Goal: Task Accomplishment & Management: Manage account settings

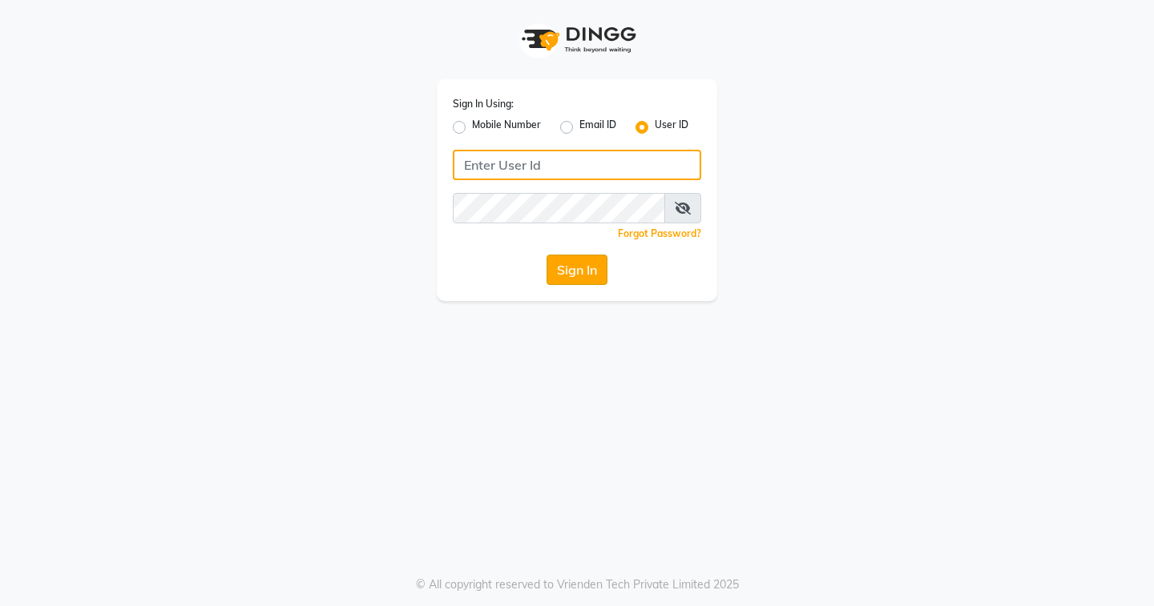
type input "EDONA"
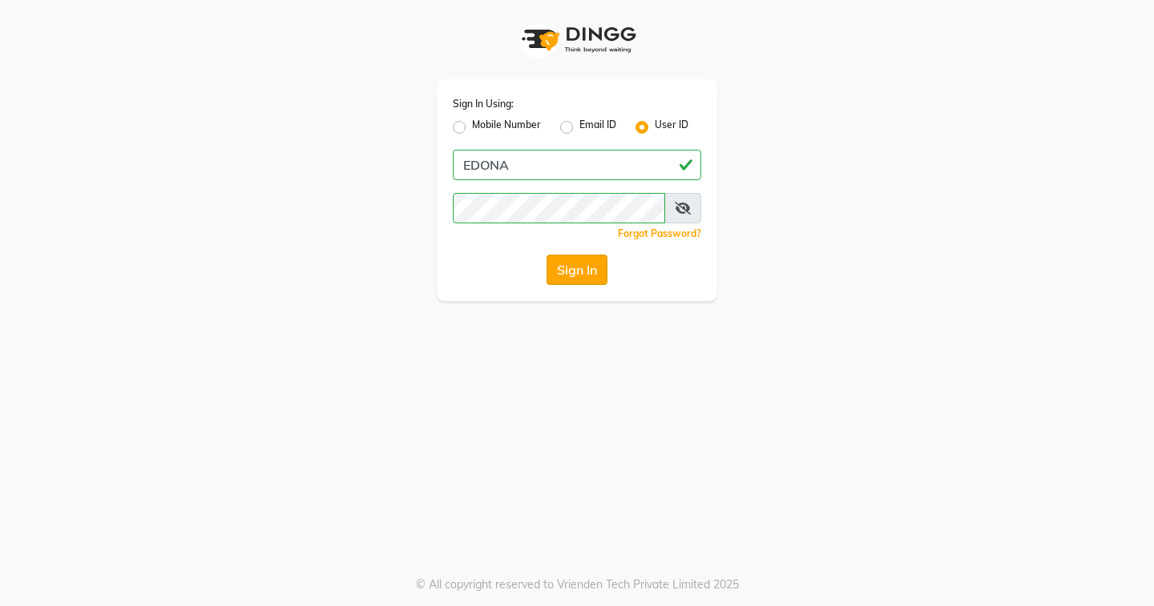
click at [575, 277] on button "Sign In" at bounding box center [576, 270] width 61 height 30
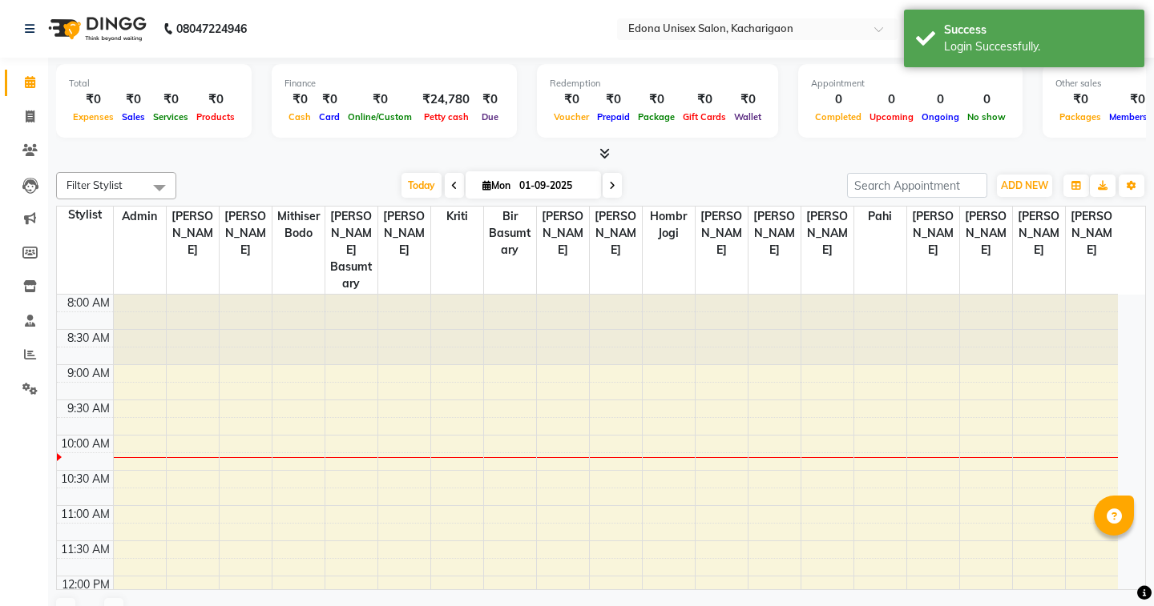
select select "en"
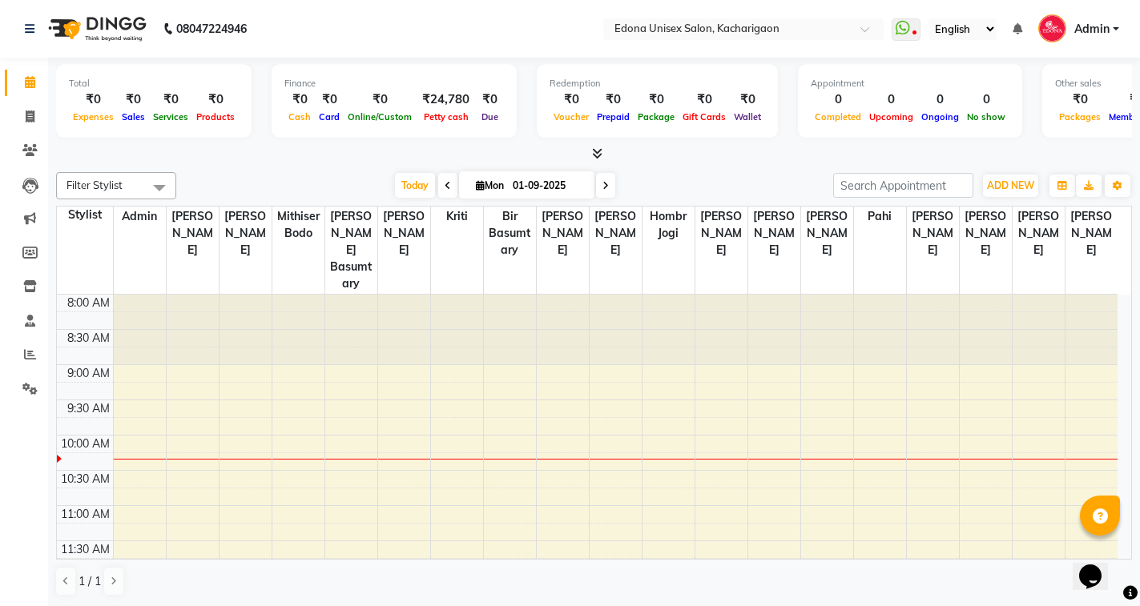
drag, startPoint x: 289, startPoint y: -39, endPoint x: 261, endPoint y: -83, distance: 51.6
drag, startPoint x: 261, startPoint y: -83, endPoint x: 453, endPoint y: 111, distance: 272.5
click at [186, 62] on div "Total ₹0 Expenses ₹0 Sales ₹0 Services ₹0 Products Finance ₹0 Cash ₹0 Card ₹0 O…" at bounding box center [594, 110] width 1076 height 105
click at [453, 111] on span "Petty cash" at bounding box center [446, 116] width 53 height 11
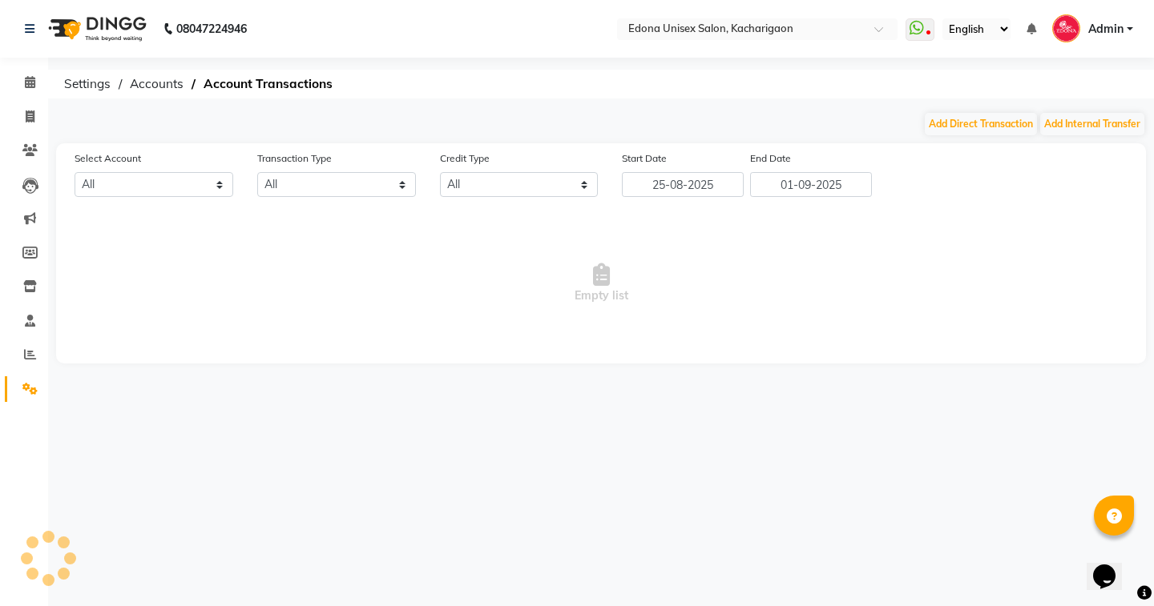
select select "4315"
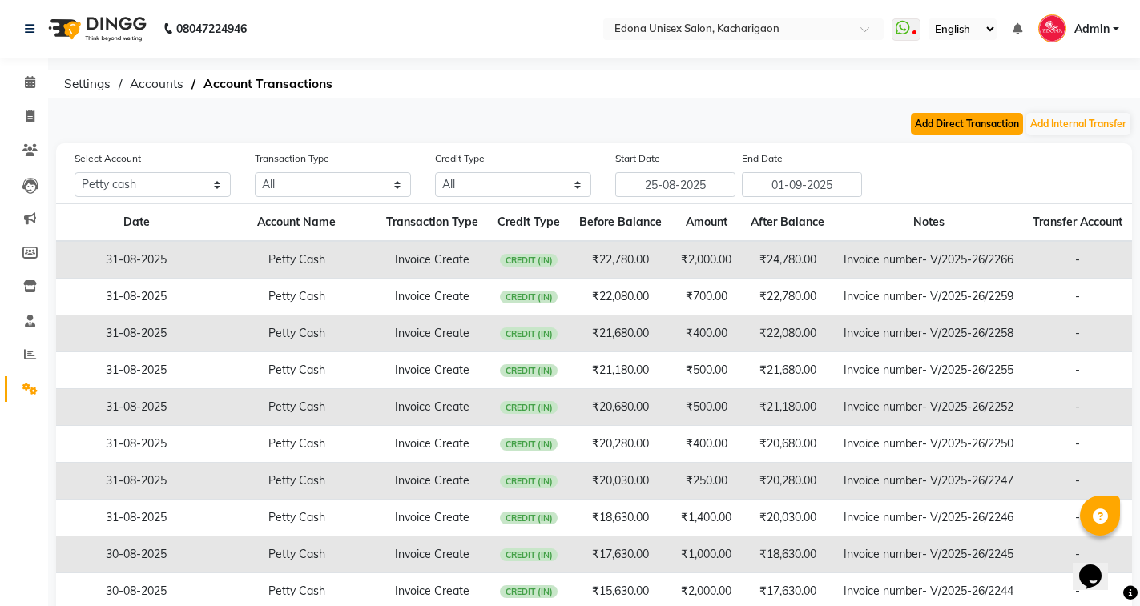
click at [973, 125] on button "Add Direct Transaction" at bounding box center [967, 124] width 112 height 22
select select "direct"
select select "4315"
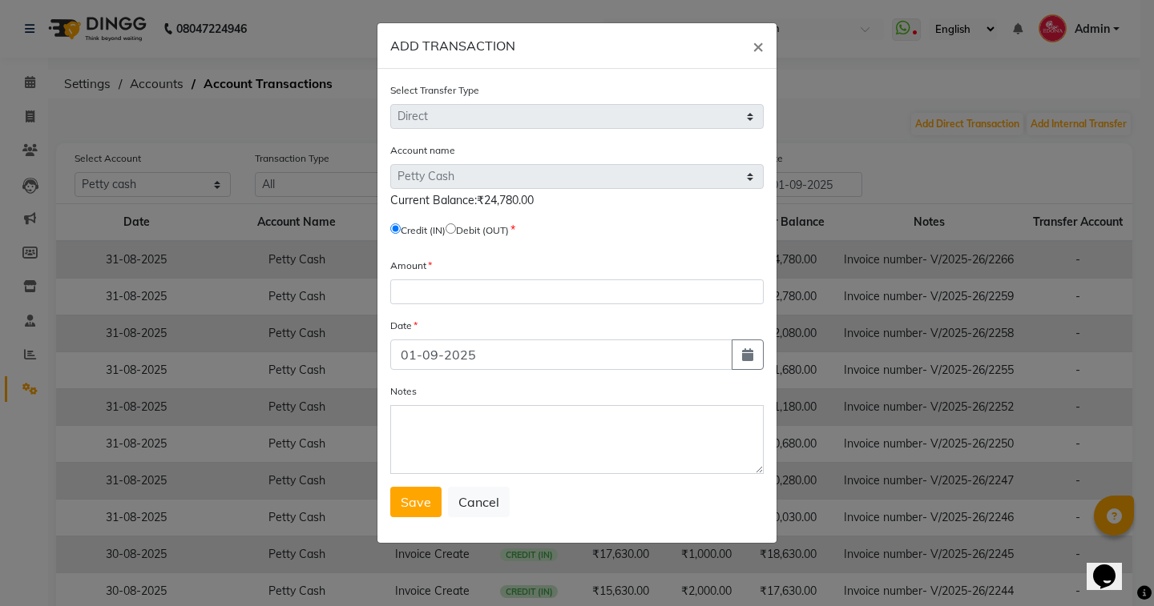
click at [465, 230] on label "Debit (OUT)" at bounding box center [482, 231] width 53 height 14
click at [456, 233] on input "radio" at bounding box center [450, 229] width 10 height 10
radio input "true"
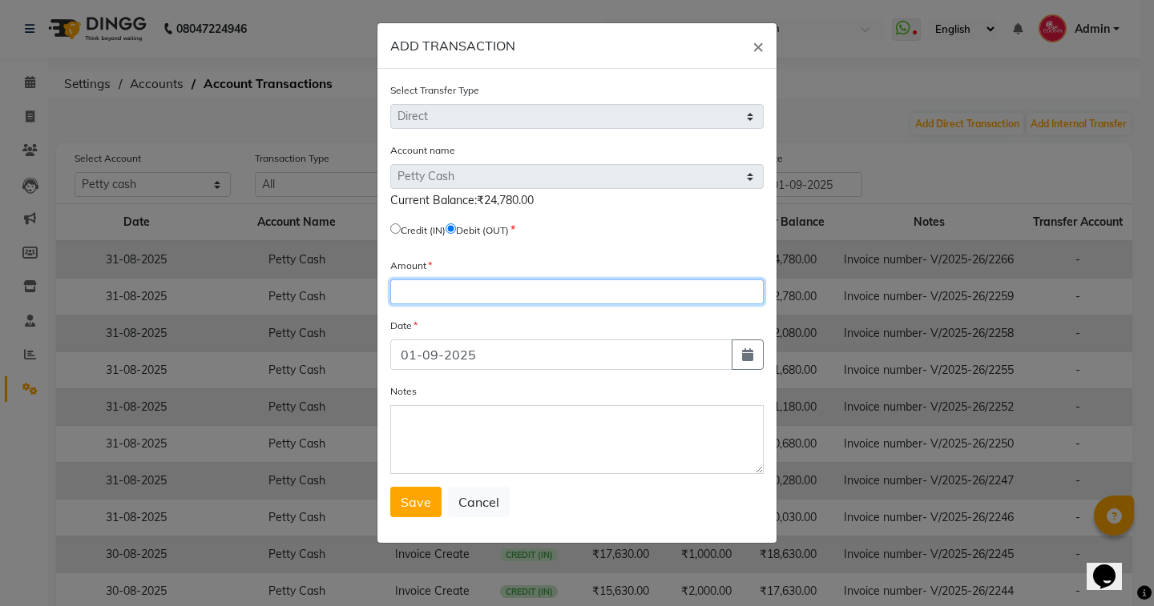
click at [463, 288] on input "number" at bounding box center [576, 292] width 373 height 25
type input "24780"
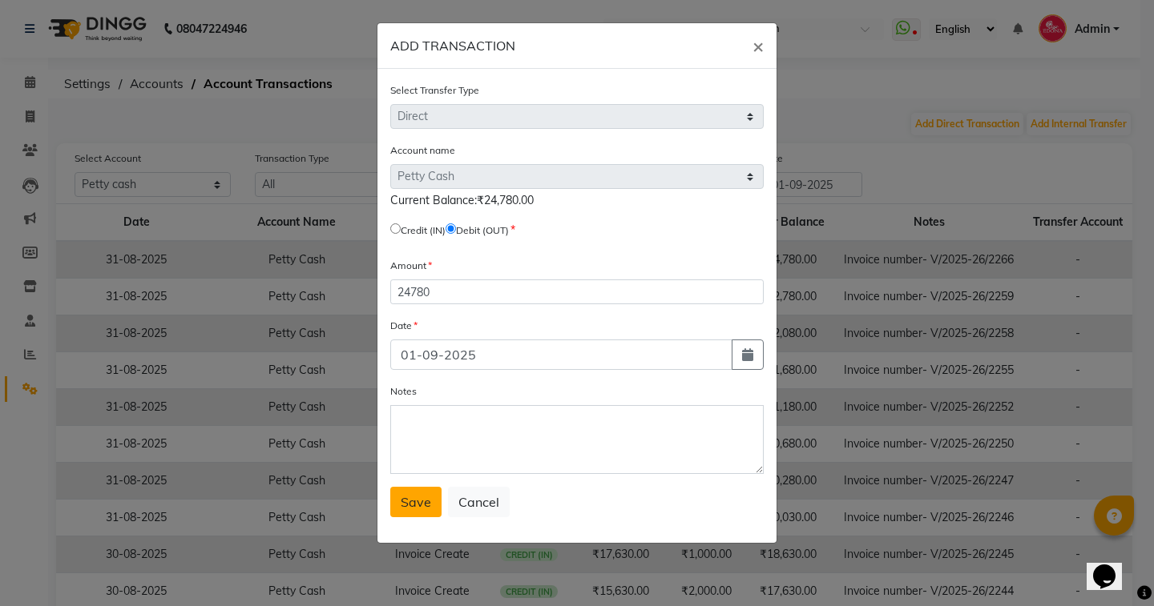
click at [413, 501] on span "Save" at bounding box center [416, 502] width 30 height 16
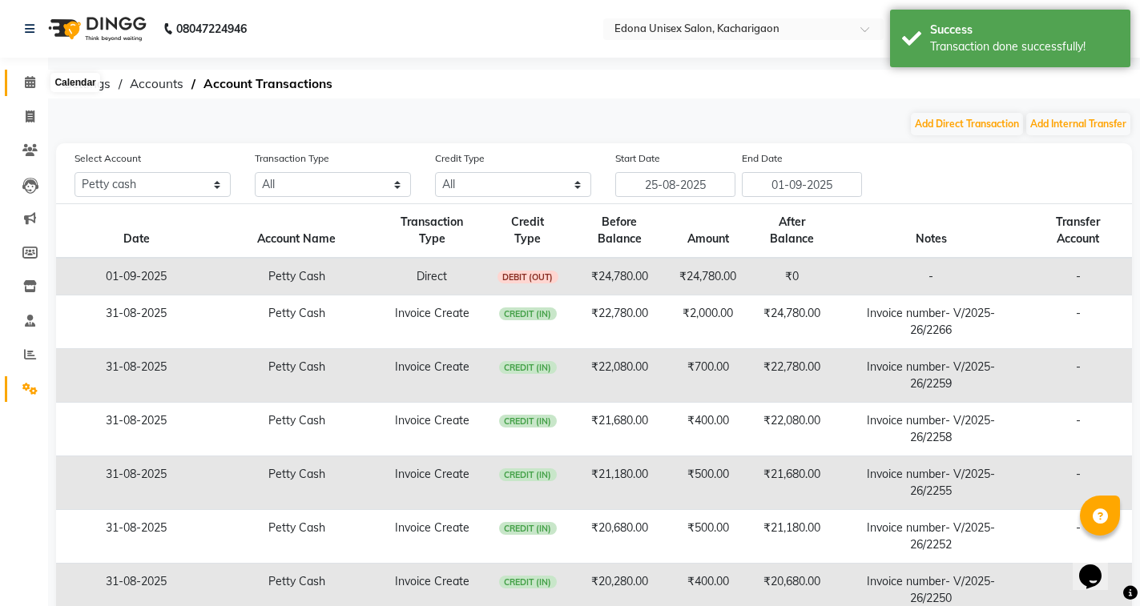
click at [26, 79] on icon at bounding box center [30, 82] width 10 height 12
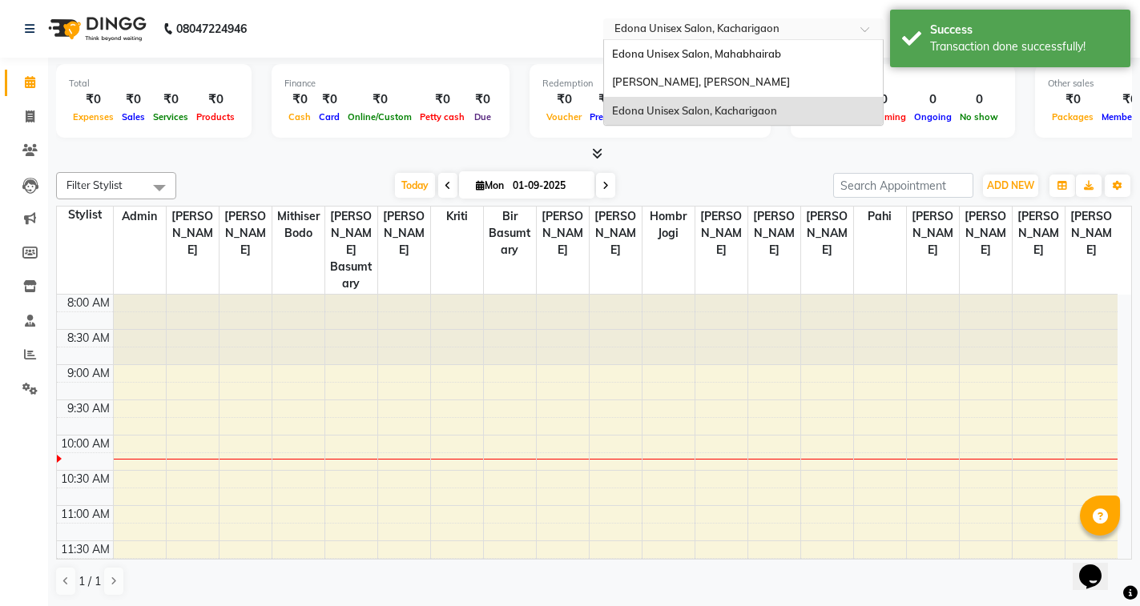
click at [734, 30] on input "text" at bounding box center [727, 30] width 232 height 16
click at [748, 56] on span "Edona Unisex Salon, Mahabhairab" at bounding box center [696, 53] width 169 height 13
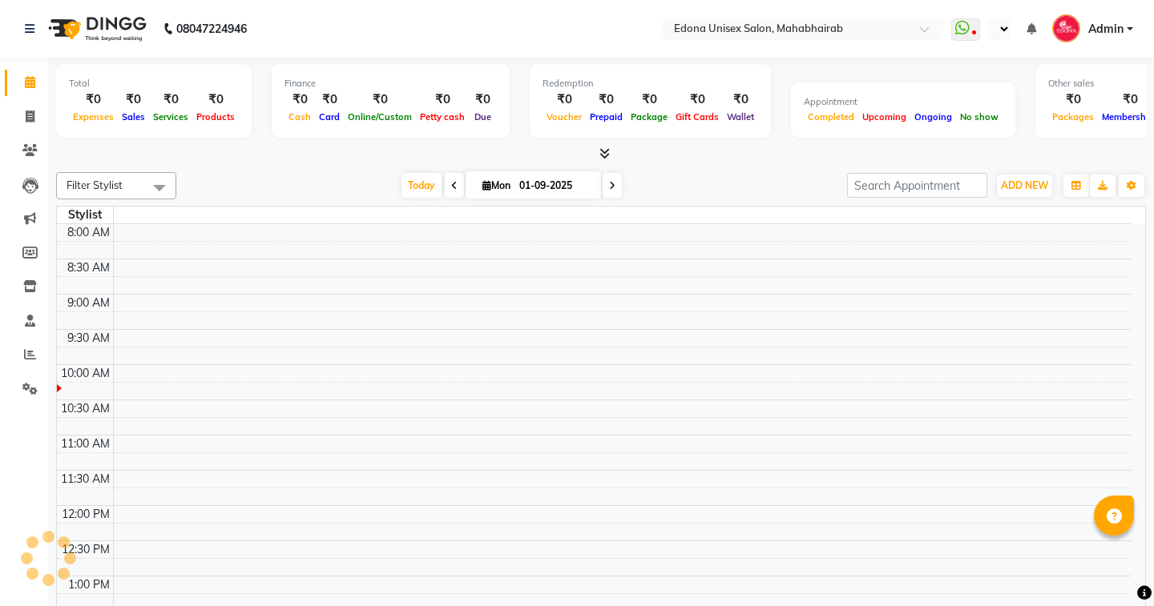
select select "en"
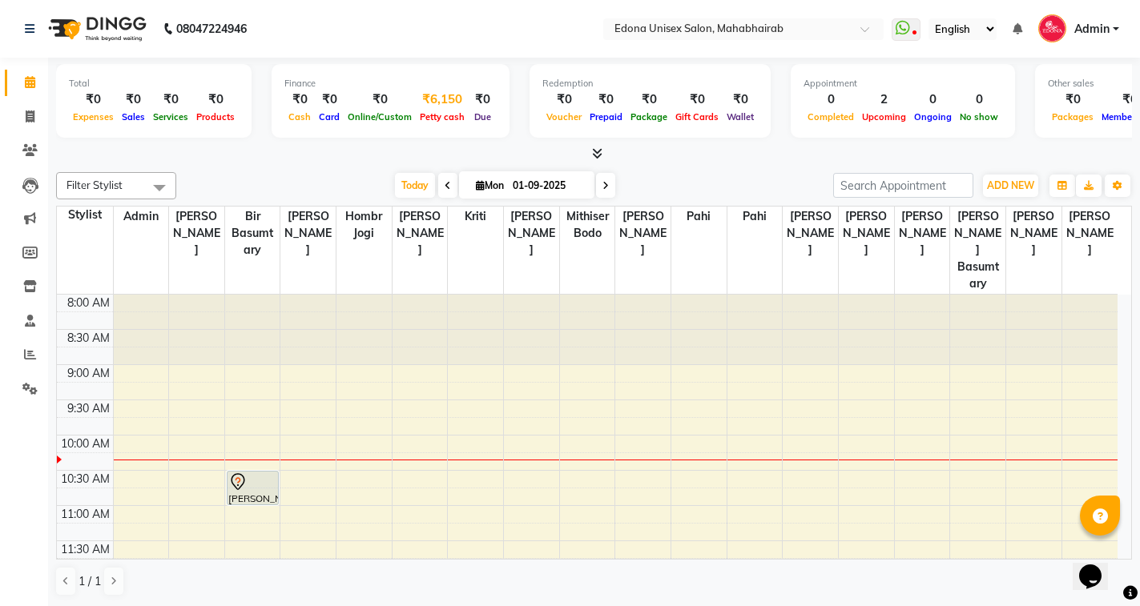
click at [437, 114] on span "Petty cash" at bounding box center [442, 116] width 53 height 11
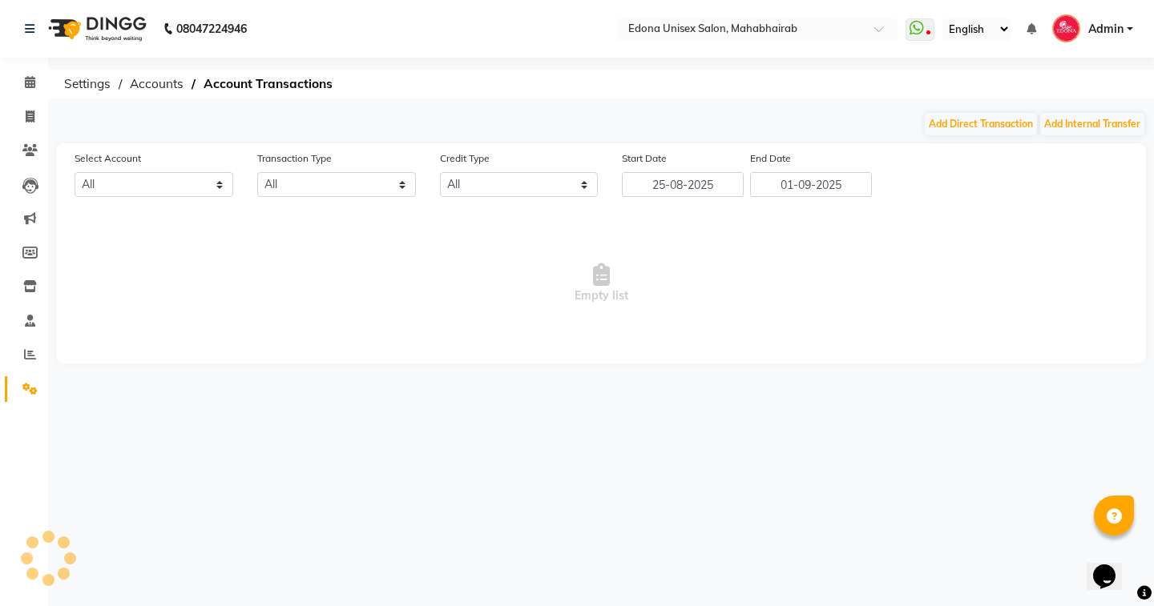
select select "4319"
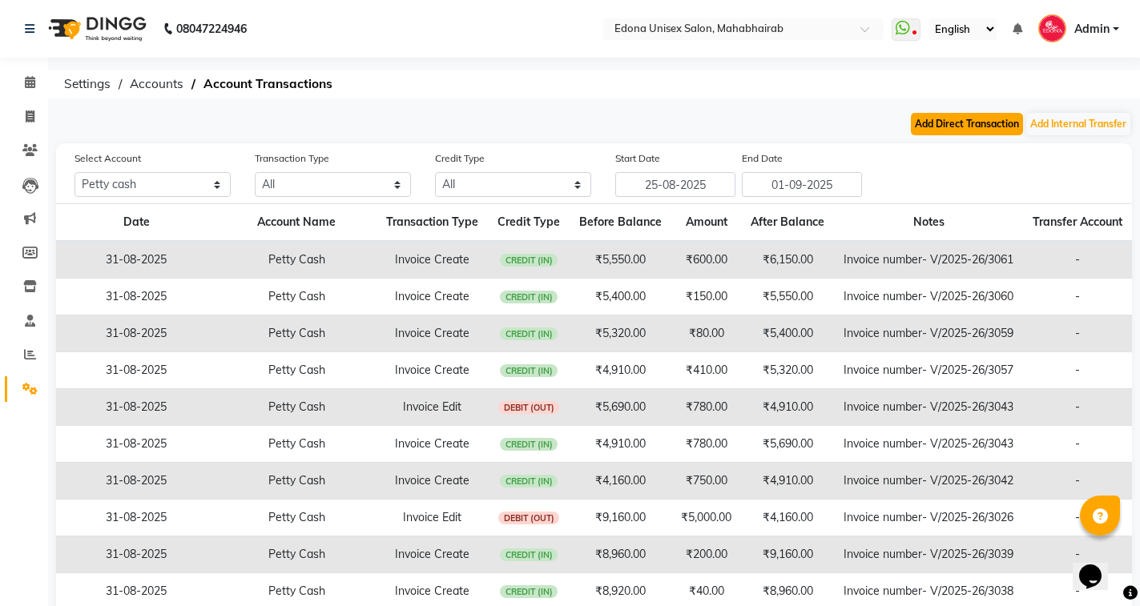
click at [973, 126] on button "Add Direct Transaction" at bounding box center [967, 124] width 112 height 22
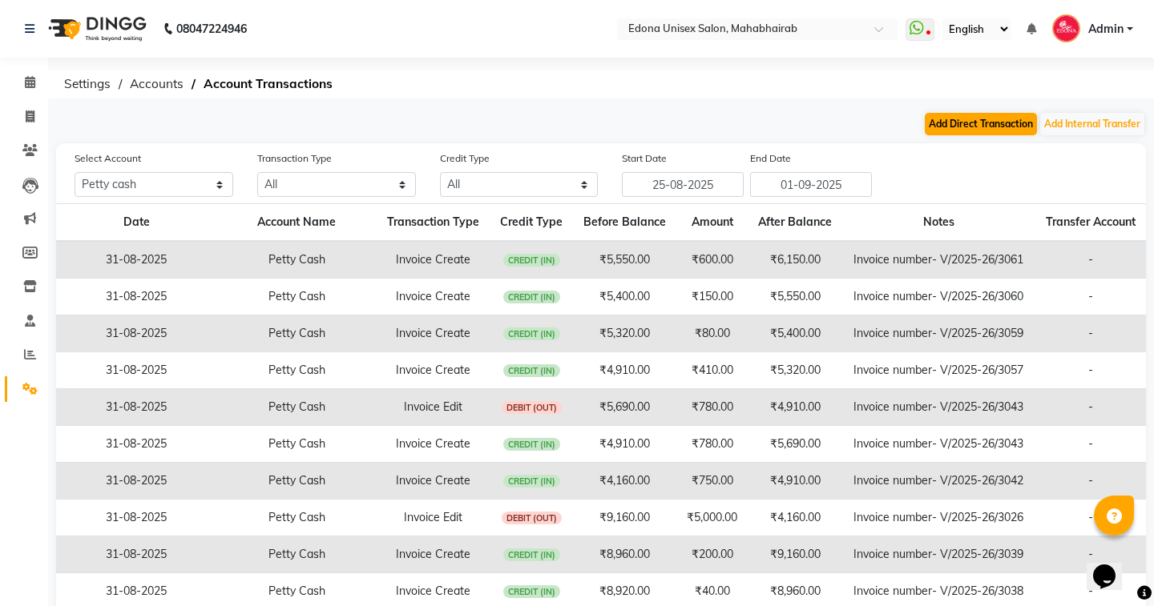
select select "direct"
select select "4319"
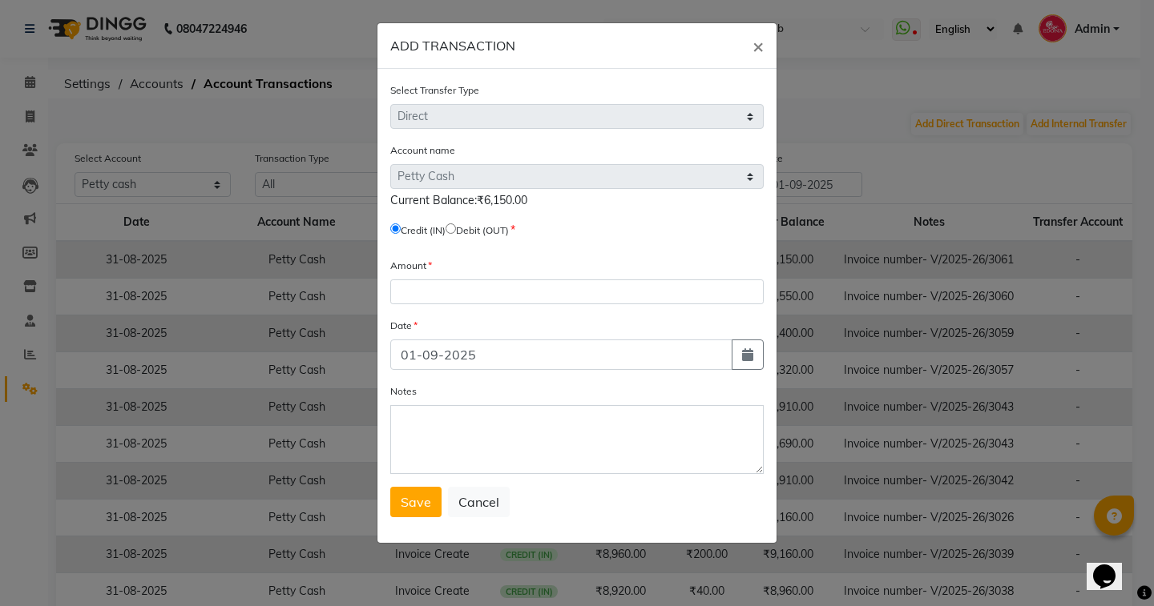
click at [456, 232] on input "radio" at bounding box center [450, 229] width 10 height 10
radio input "true"
click at [465, 276] on div "Amount" at bounding box center [576, 280] width 373 height 47
click at [466, 281] on div "Amount" at bounding box center [576, 280] width 373 height 47
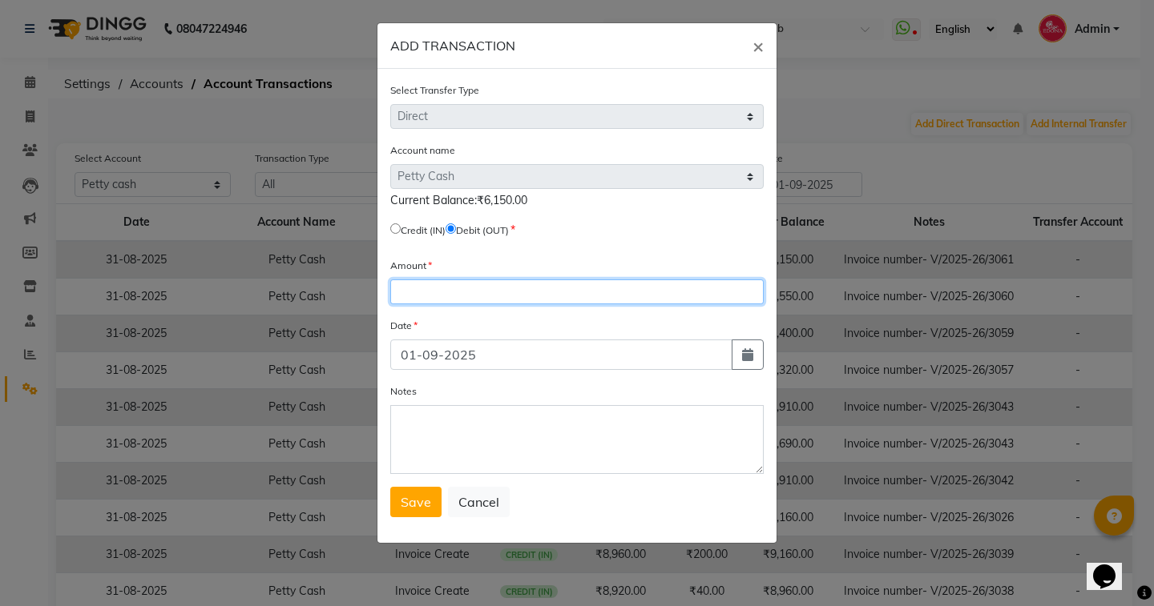
click at [469, 289] on input "number" at bounding box center [576, 292] width 373 height 25
type input "6150"
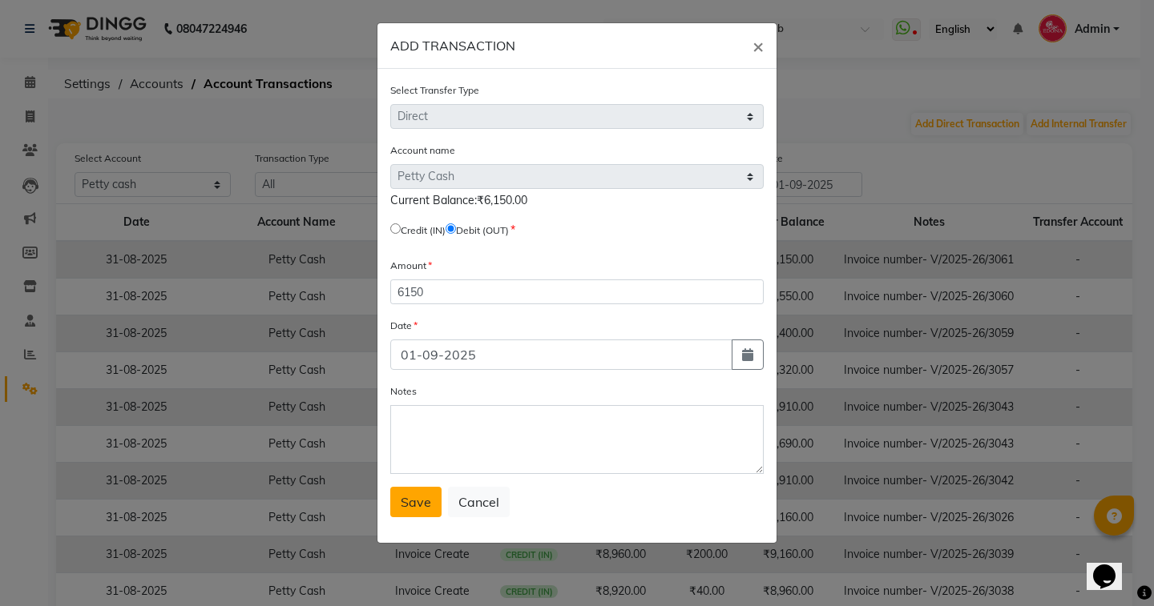
click at [426, 506] on span "Save" at bounding box center [416, 502] width 30 height 16
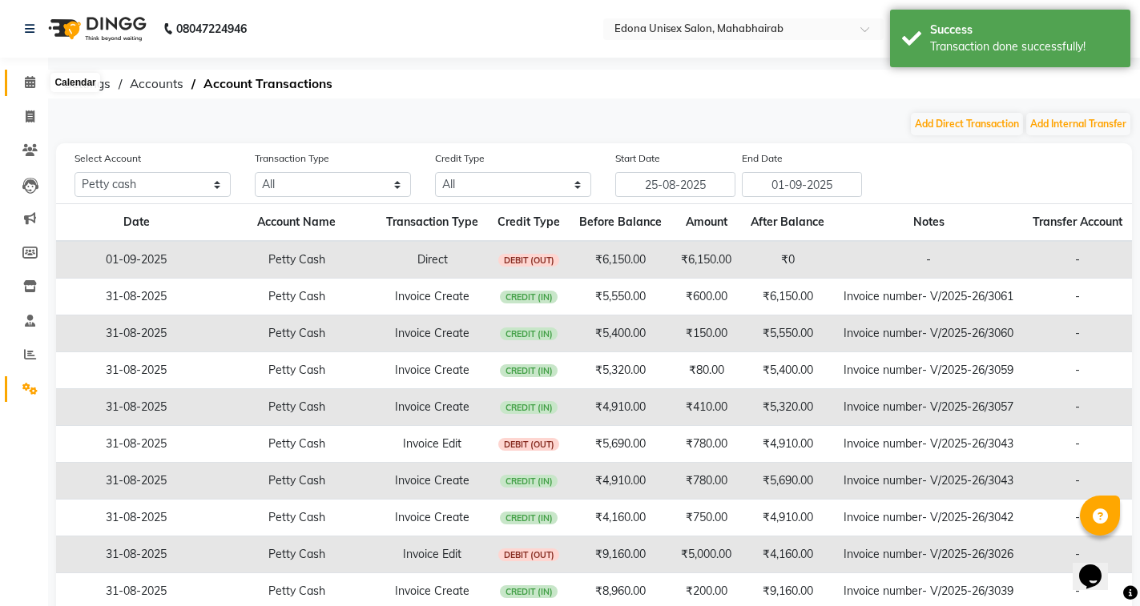
click at [29, 78] on icon at bounding box center [30, 82] width 10 height 12
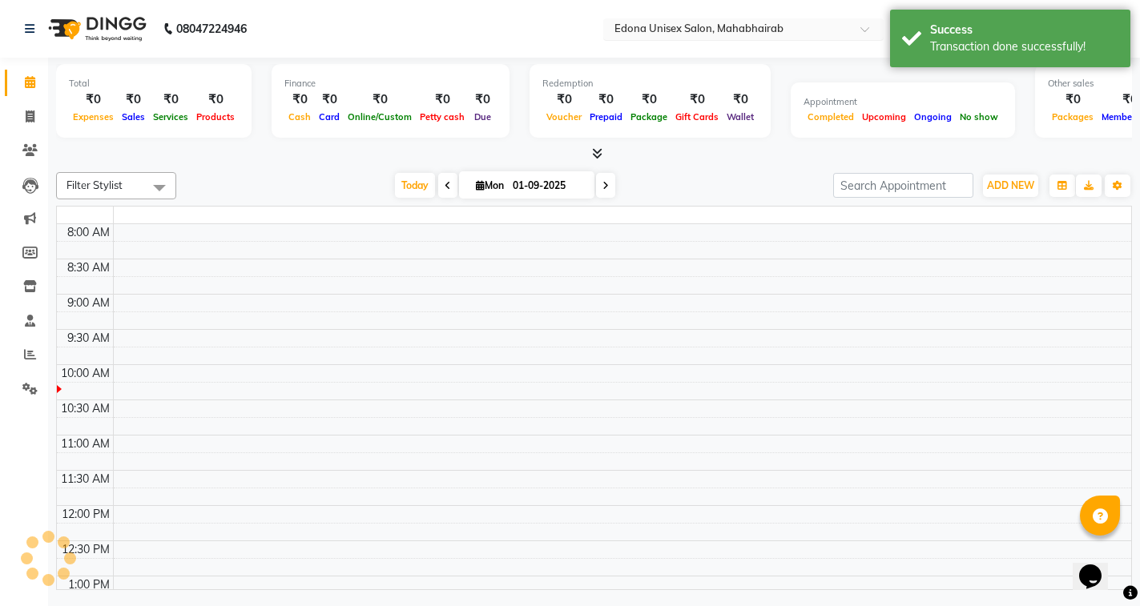
click at [683, 34] on input "text" at bounding box center [727, 30] width 232 height 16
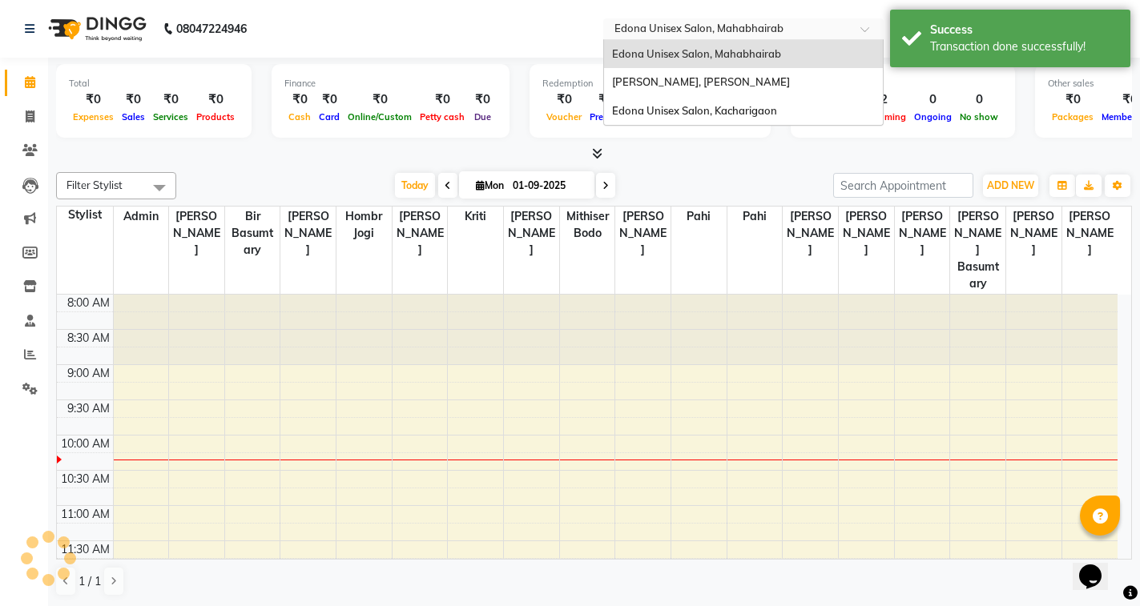
click at [709, 120] on div "Edona Unisex Salon, Kacharigaon" at bounding box center [743, 111] width 279 height 29
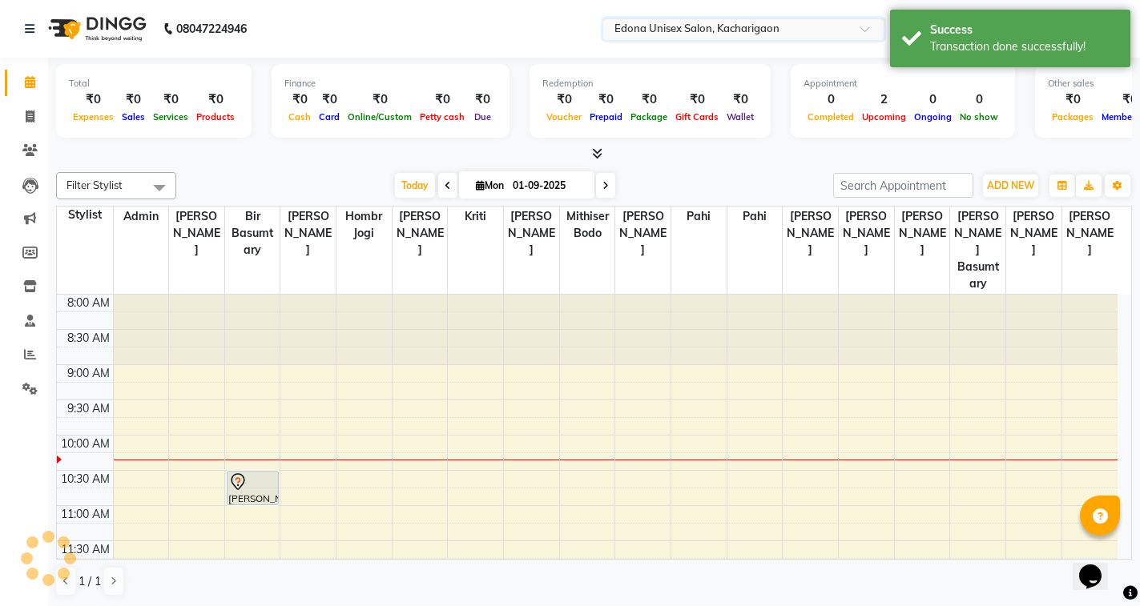
click at [389, 32] on nav "08047224946 Select Location × Edona Unisex Salon, Kacharigaon WhatsApp Status ✕…" at bounding box center [570, 29] width 1140 height 58
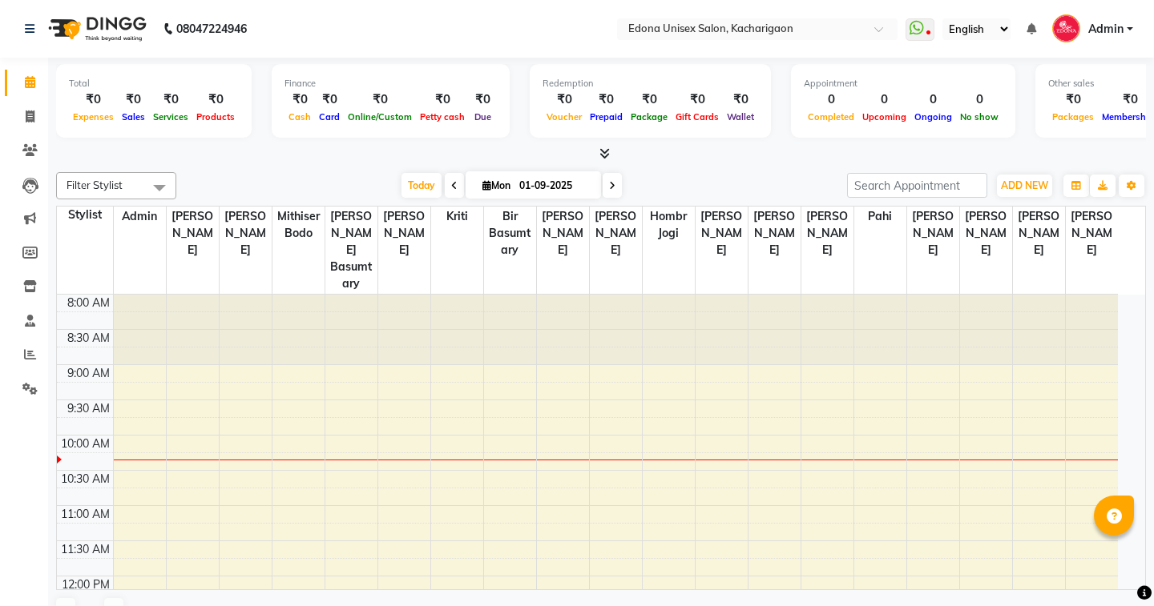
select select "en"
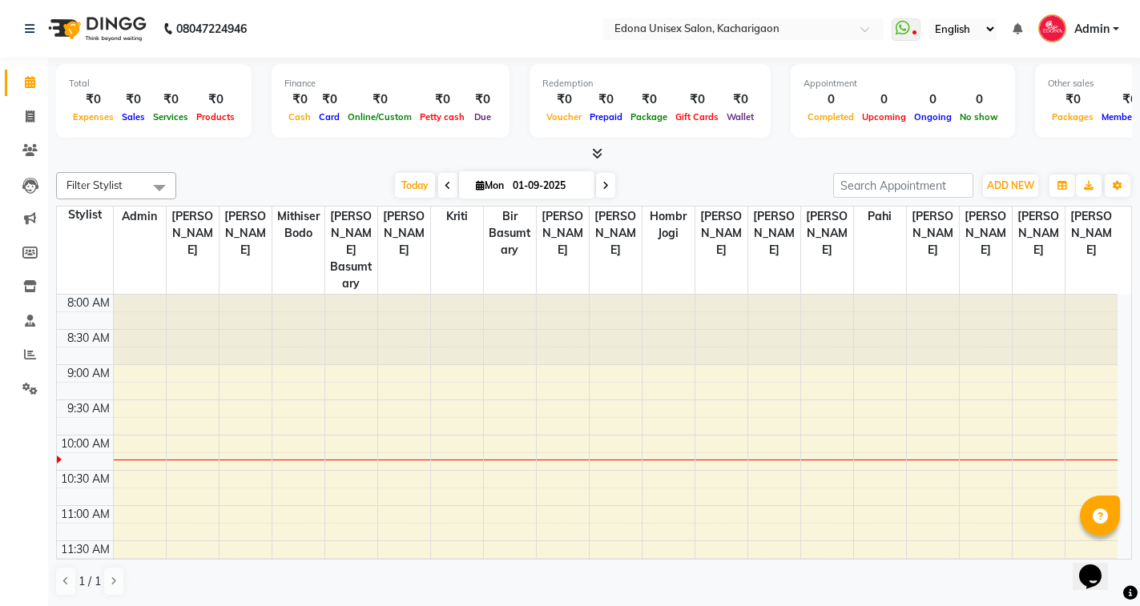
click at [598, 154] on icon at bounding box center [597, 153] width 10 height 12
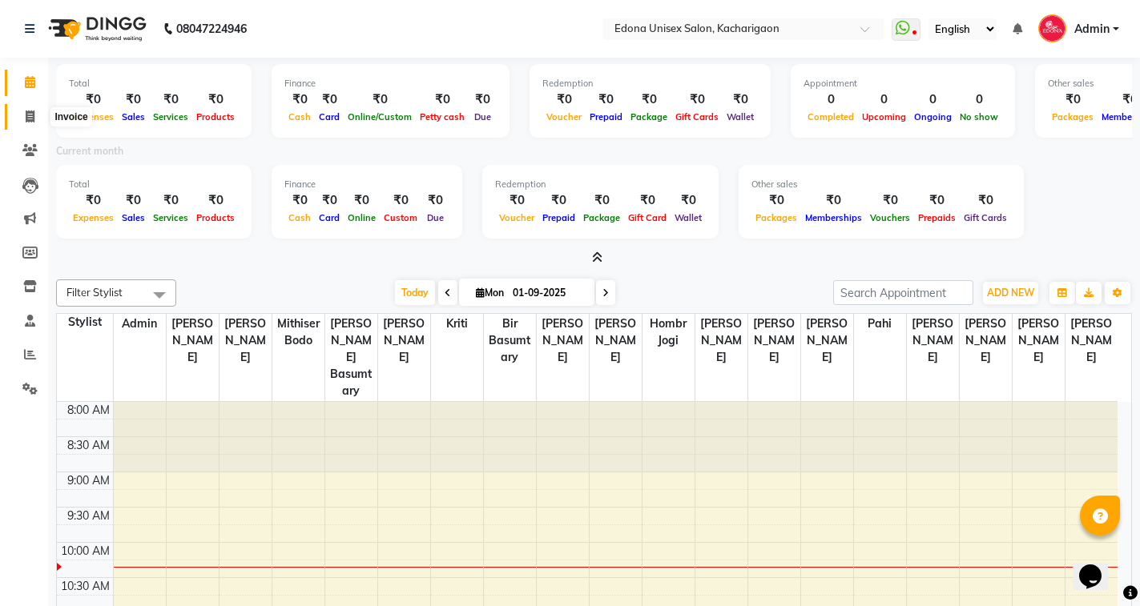
click at [29, 115] on icon at bounding box center [30, 117] width 9 height 12
select select "service"
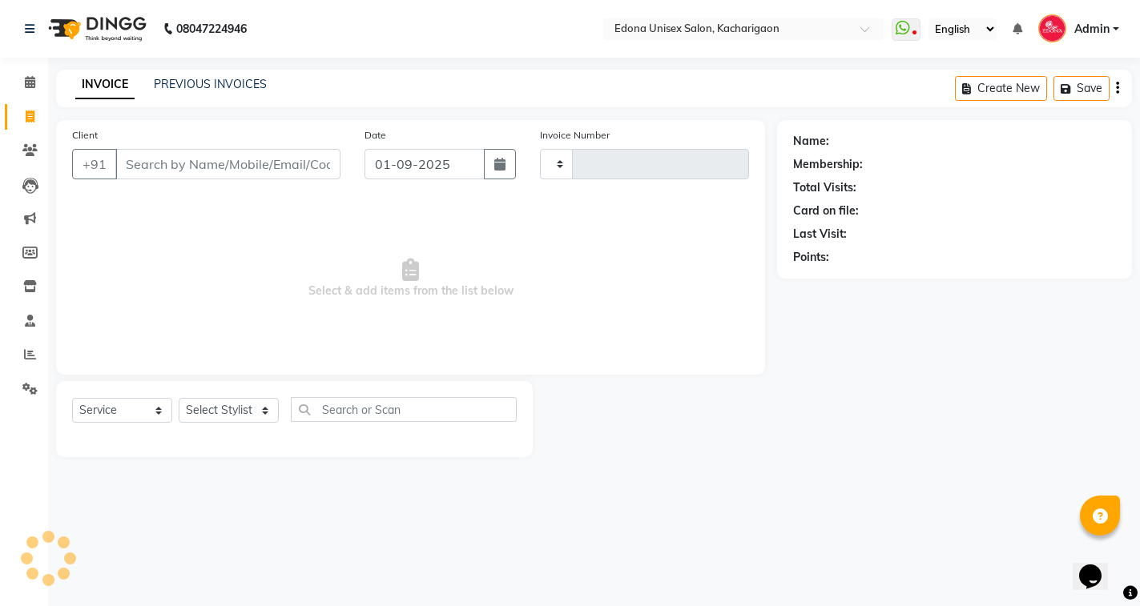
type input "2269"
select select "5389"
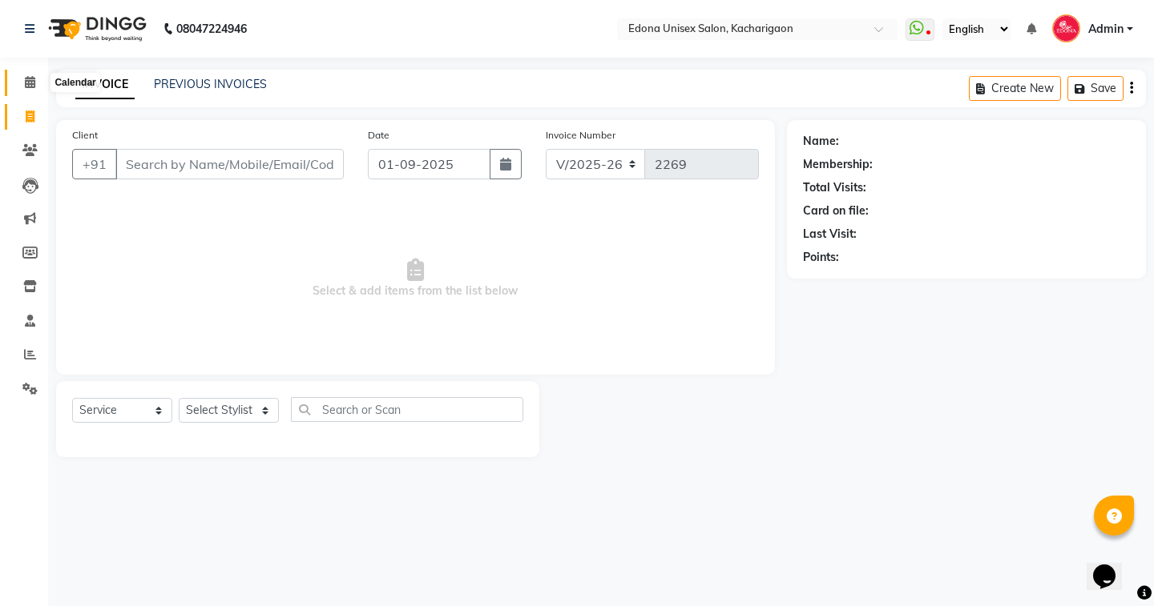
click at [27, 88] on span at bounding box center [30, 83] width 28 height 18
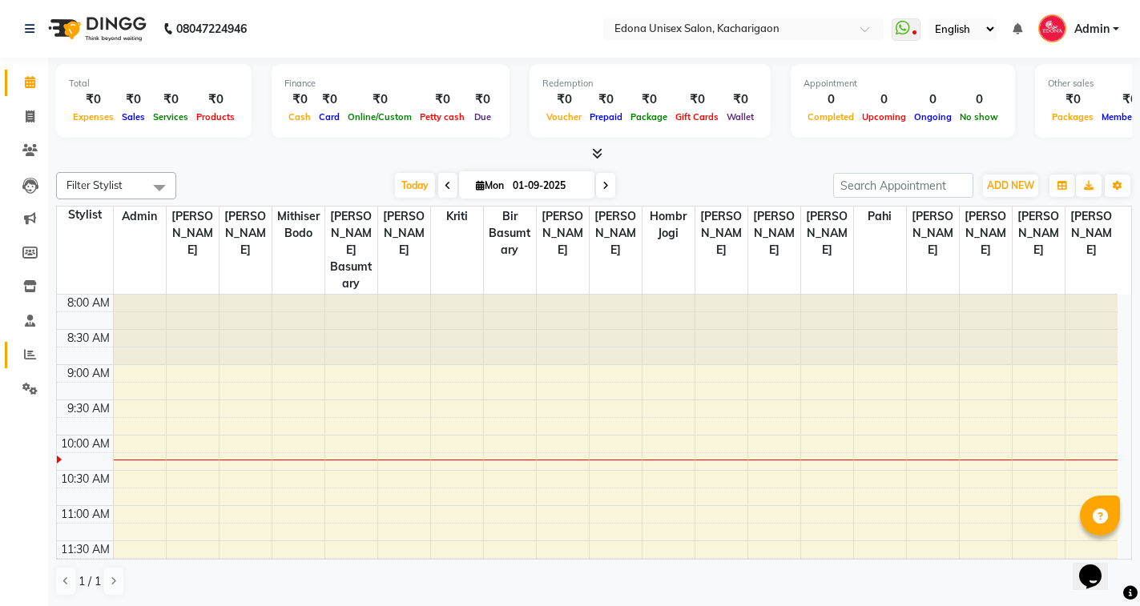
click at [29, 353] on icon at bounding box center [30, 354] width 12 height 12
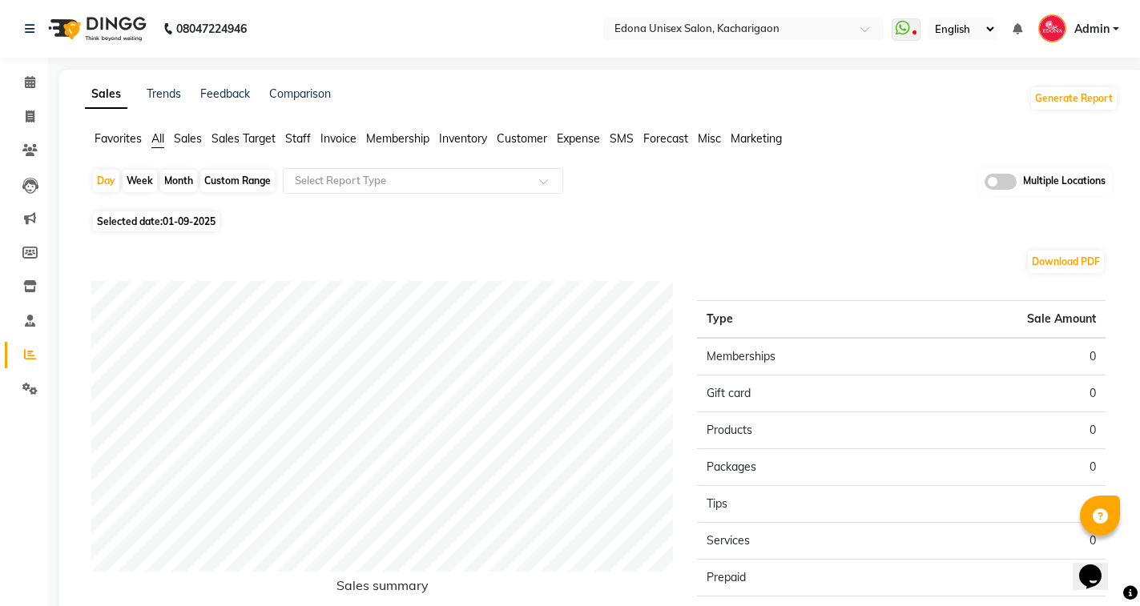
click at [195, 139] on span "Sales" at bounding box center [188, 138] width 28 height 14
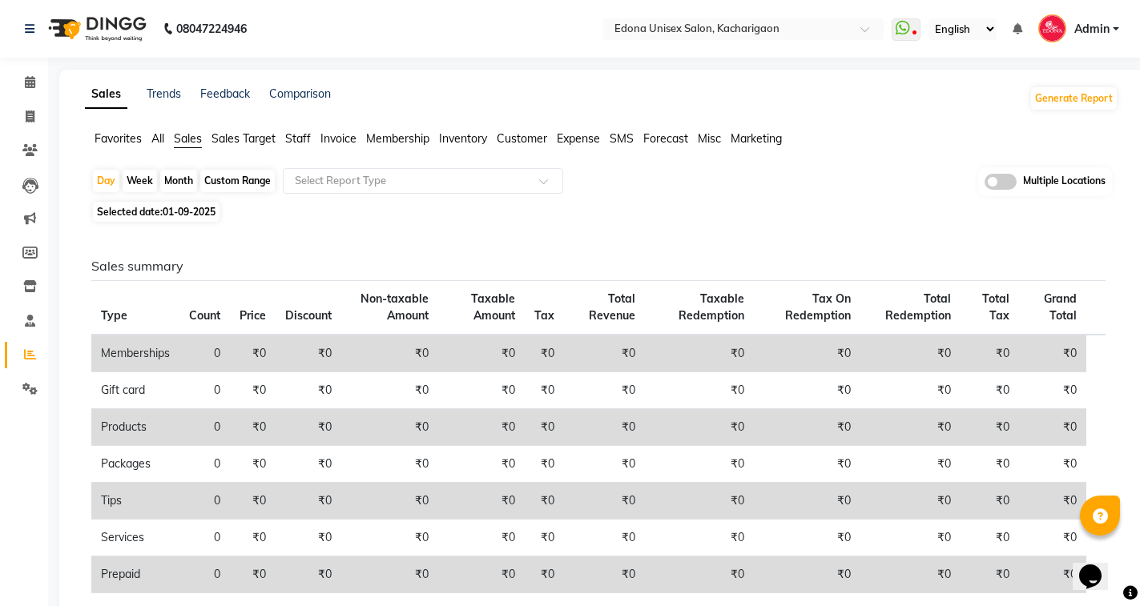
click at [215, 220] on span "Selected date: 01-09-2025" at bounding box center [156, 212] width 127 height 20
select select "9"
select select "2025"
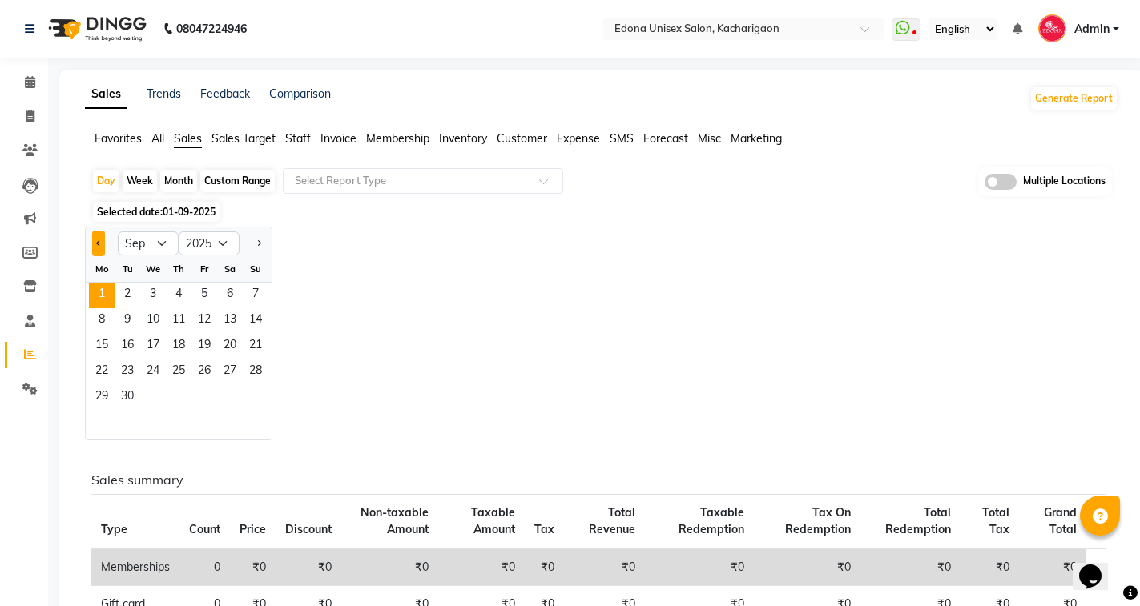
click at [97, 242] on span "Previous month" at bounding box center [99, 243] width 6 height 6
select select "8"
click at [236, 392] on span "30" at bounding box center [230, 398] width 26 height 26
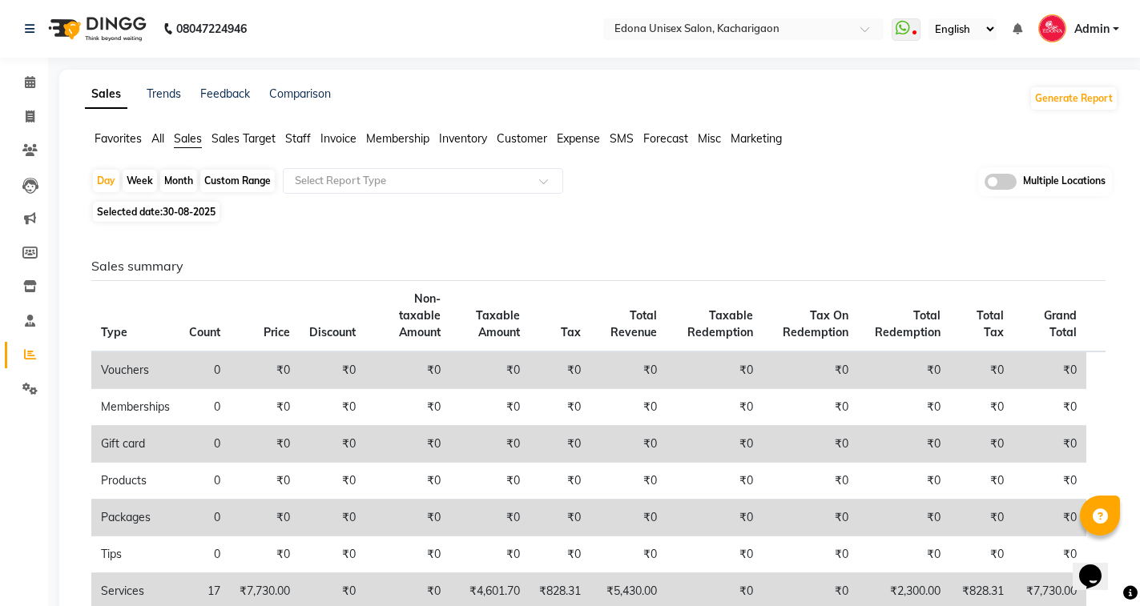
click at [185, 210] on span "30-08-2025" at bounding box center [189, 212] width 53 height 12
select select "8"
select select "2025"
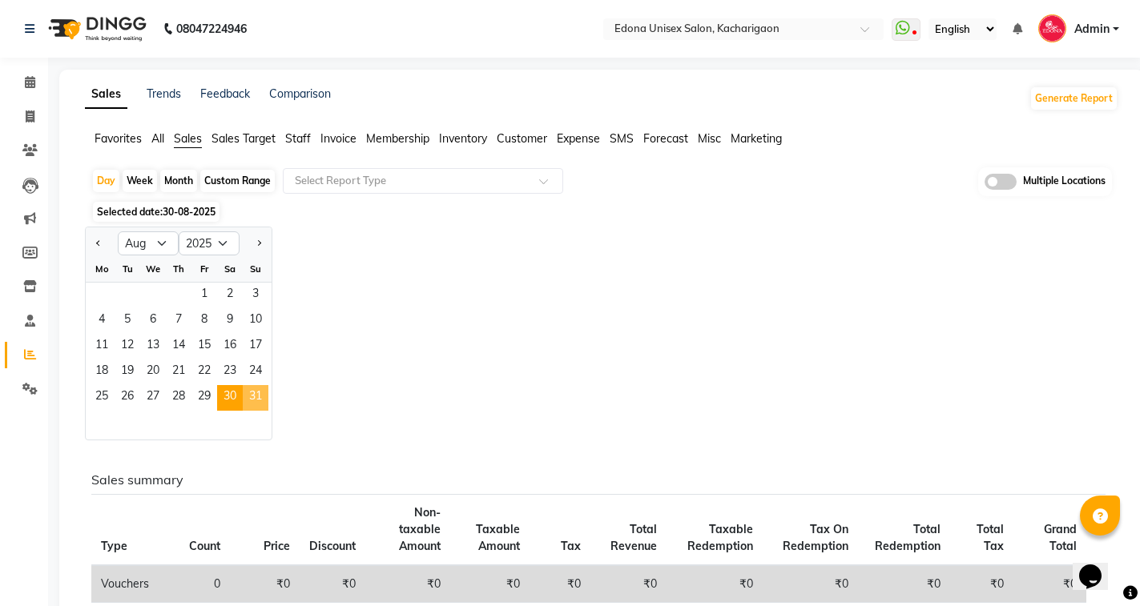
click at [257, 398] on span "31" at bounding box center [256, 398] width 26 height 26
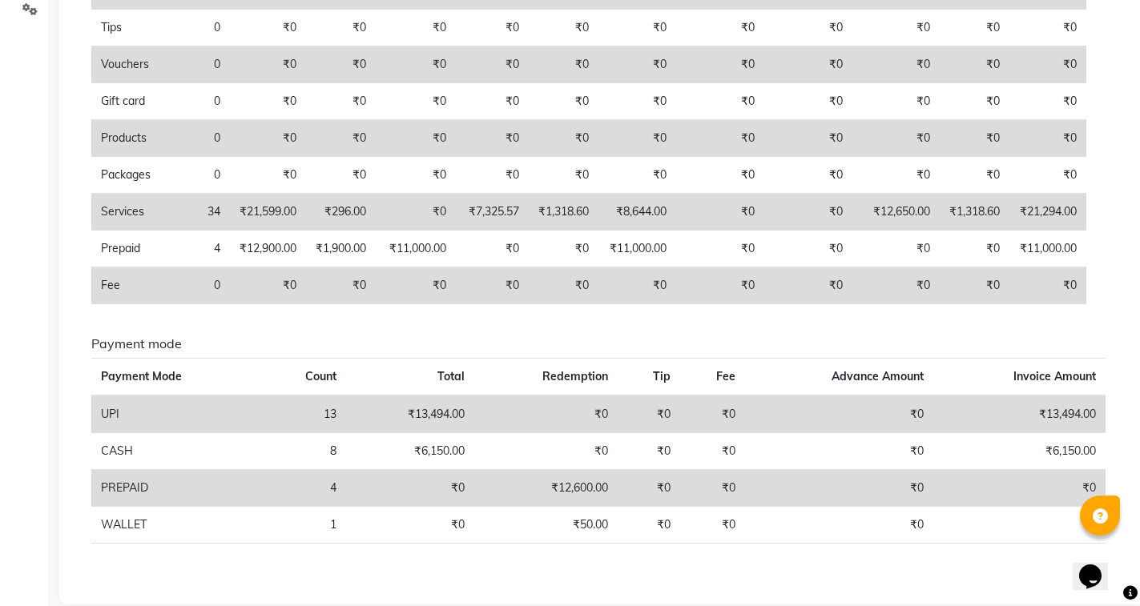
scroll to position [402, 0]
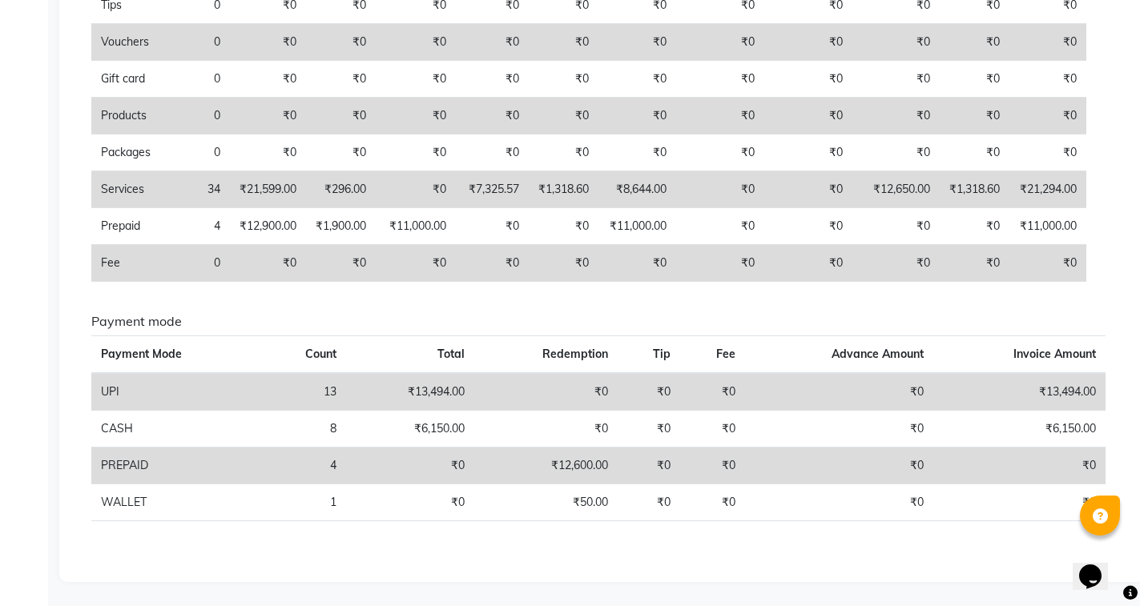
click at [1073, 563] on button "Opens Chat This icon Opens the chat window." at bounding box center [1090, 576] width 35 height 27
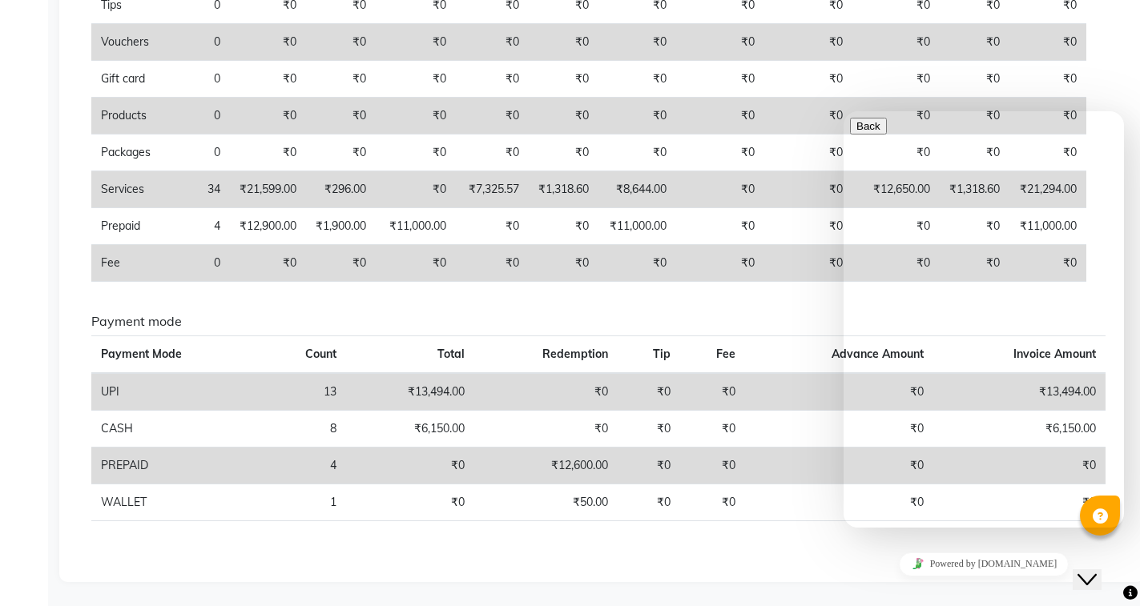
click at [503, 313] on div "Sales summary Type Count Price Discount Non-taxable Amount Taxable Amount Tax T…" at bounding box center [598, 196] width 1014 height 678
click at [1118, 118] on div at bounding box center [984, 118] width 268 height 0
click at [933, 118] on div at bounding box center [984, 118] width 268 height 0
drag, startPoint x: 874, startPoint y: 147, endPoint x: 1117, endPoint y: 267, distance: 270.9
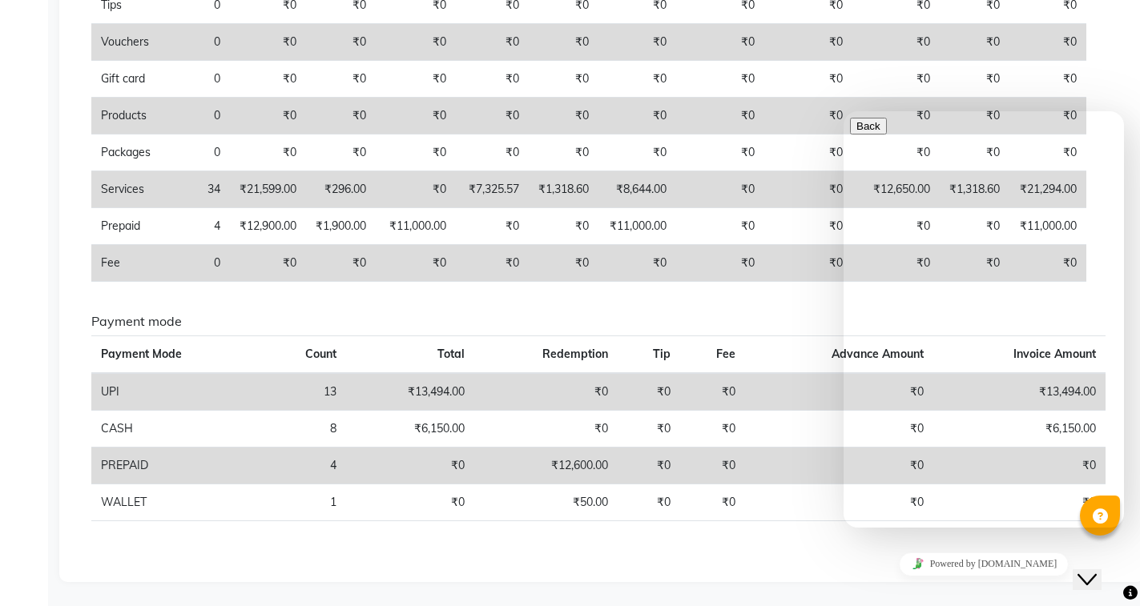
click at [1096, 570] on icon "Close Chat This icon closes the chat window." at bounding box center [1086, 579] width 19 height 19
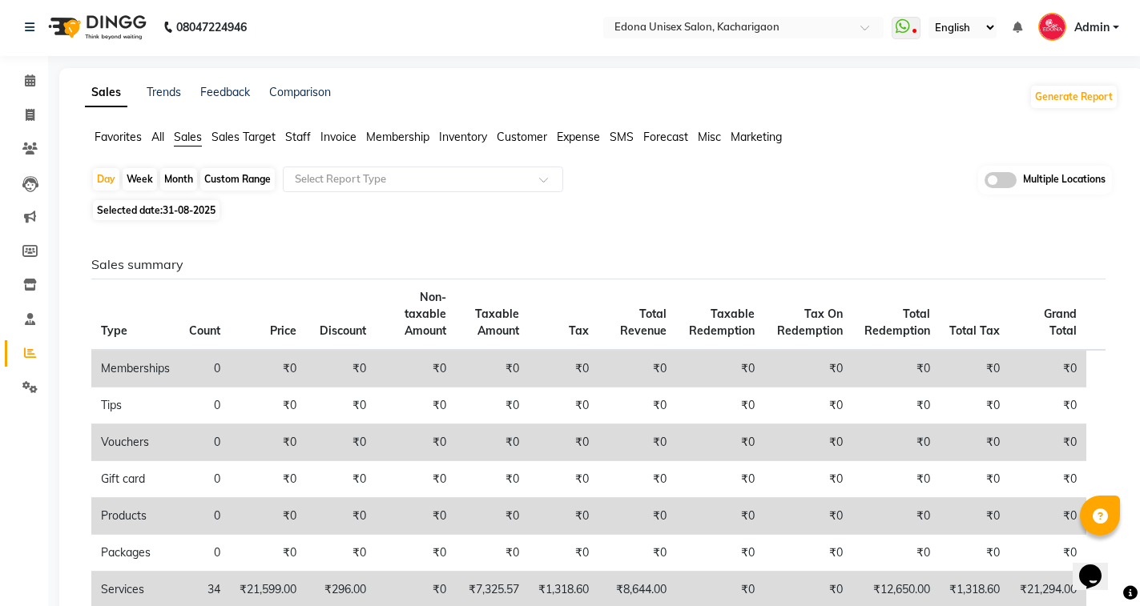
scroll to position [0, 0]
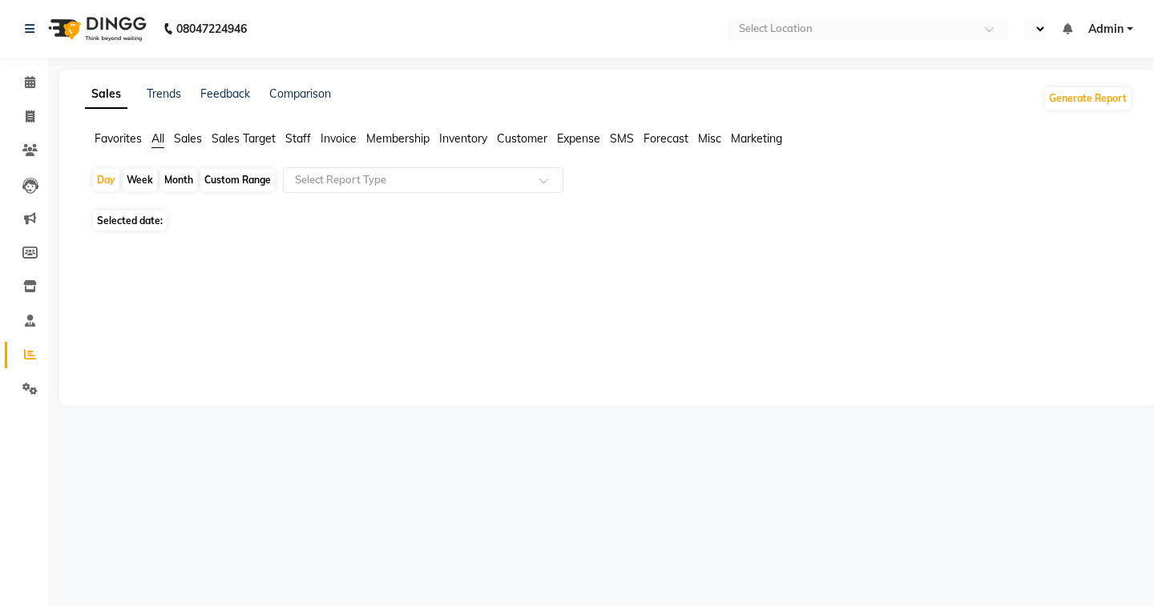
select select "en"
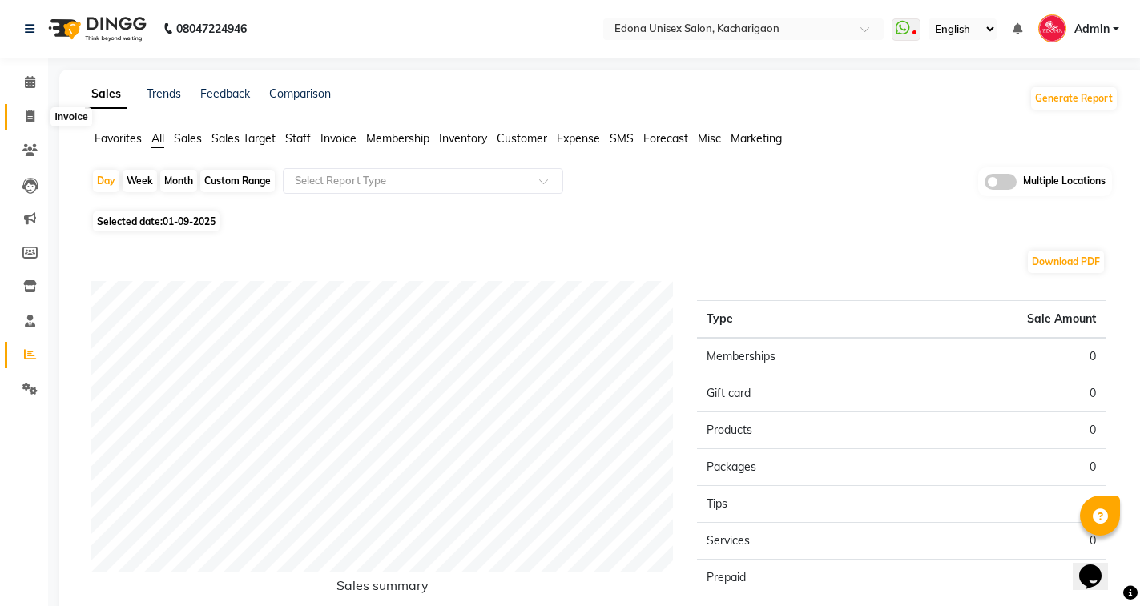
click at [28, 116] on icon at bounding box center [30, 117] width 9 height 12
select select "service"
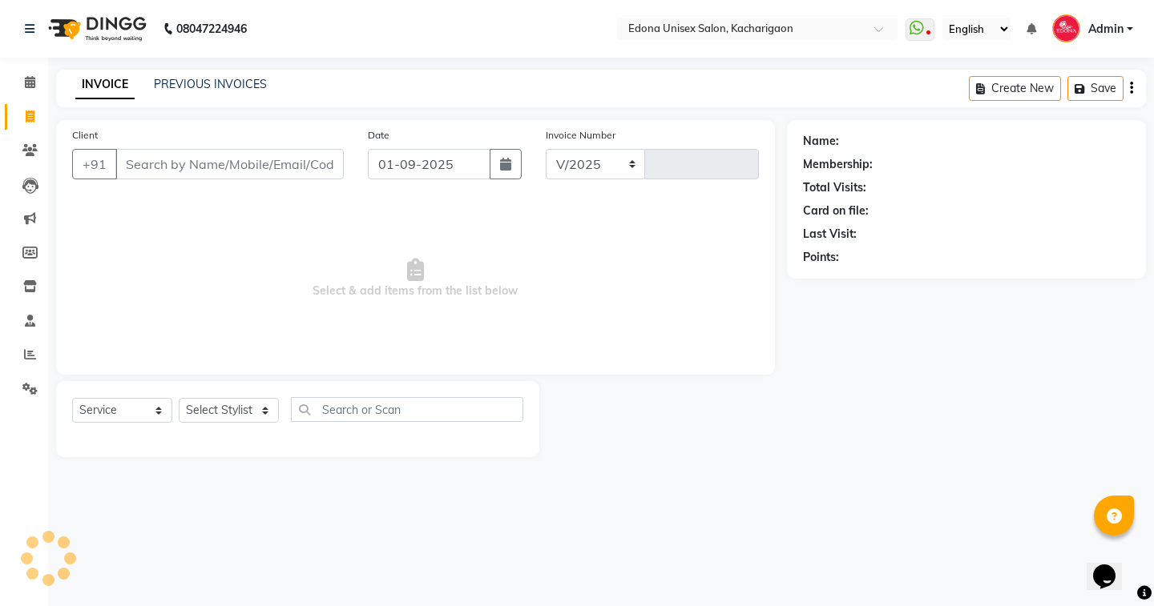
select select "5389"
type input "2269"
click at [209, 82] on link "PREVIOUS INVOICES" at bounding box center [210, 84] width 113 height 14
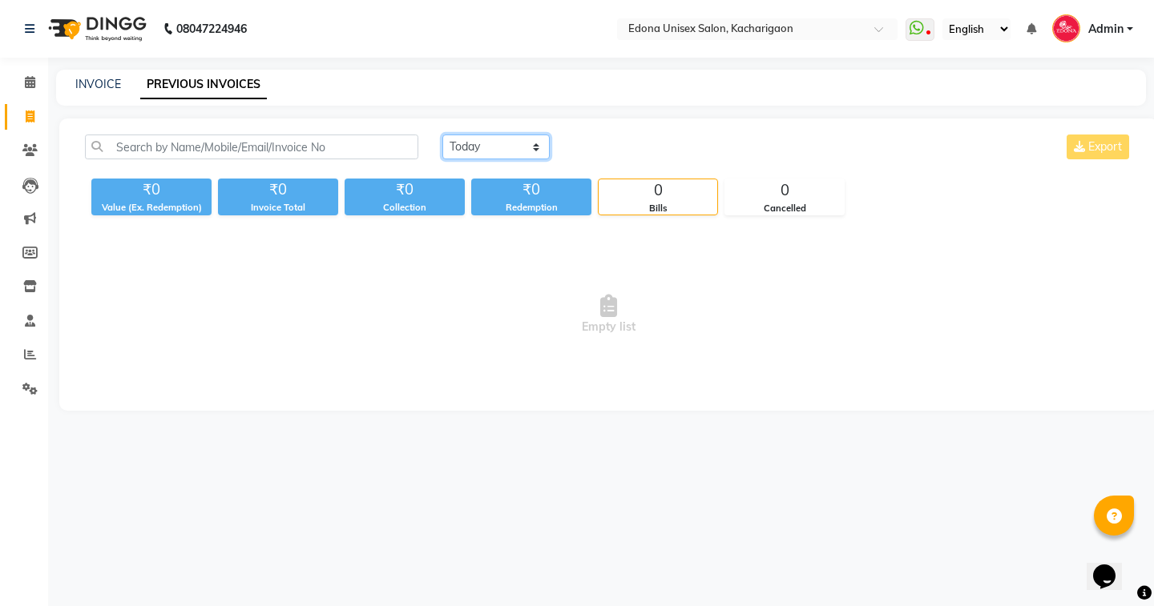
click at [485, 154] on select "[DATE] [DATE] Custom Range" at bounding box center [495, 147] width 107 height 25
select select "[DATE]"
click at [442, 135] on select "[DATE] [DATE] Custom Range" at bounding box center [495, 147] width 107 height 25
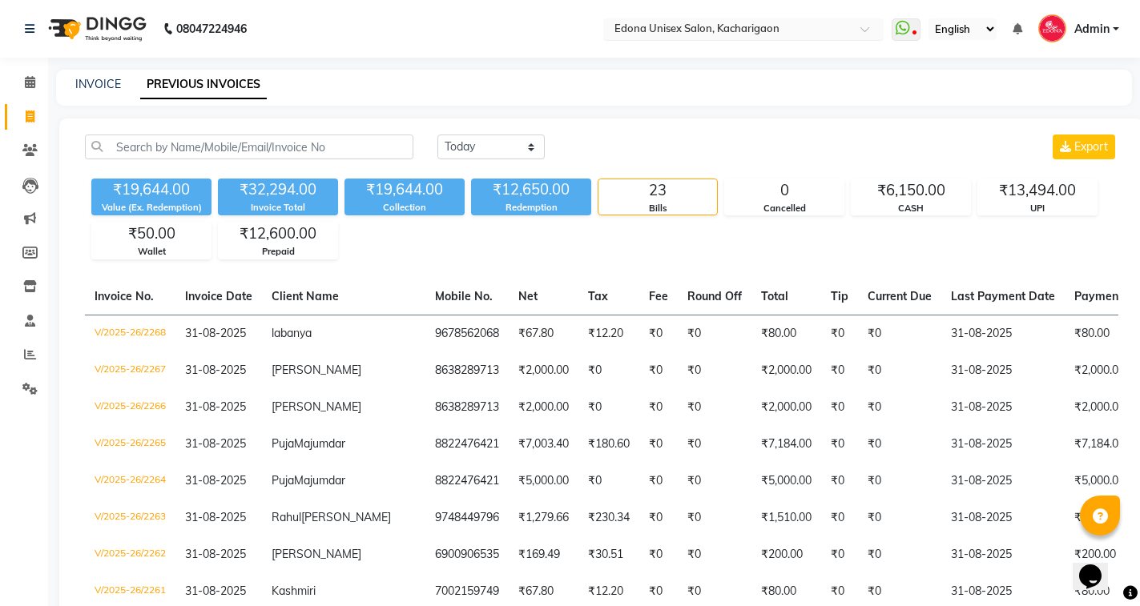
click at [698, 26] on input "text" at bounding box center [727, 30] width 232 height 16
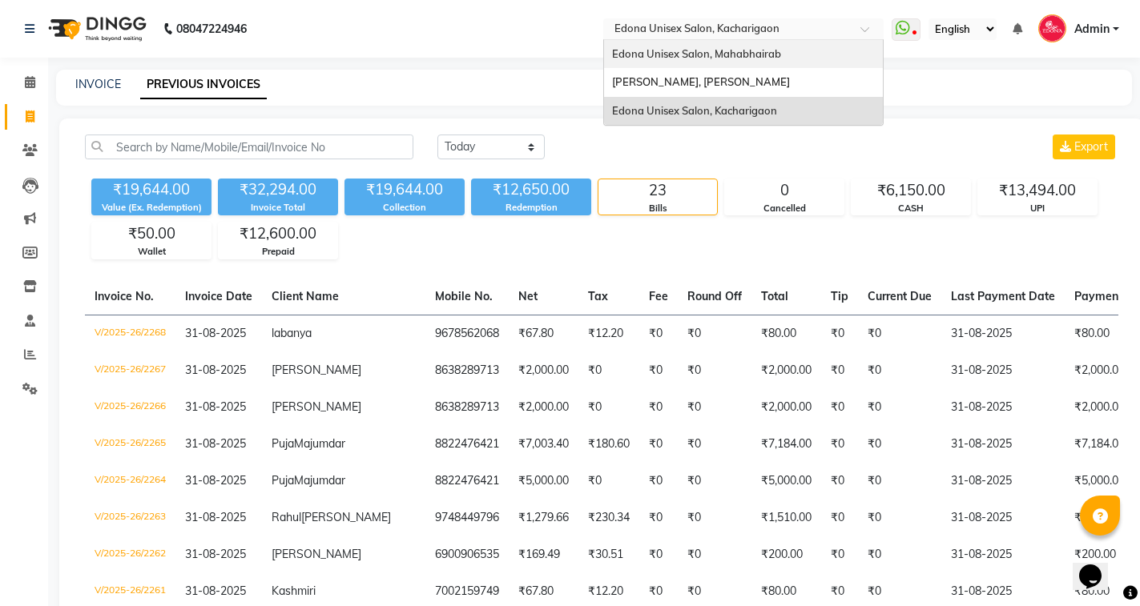
drag, startPoint x: 720, startPoint y: 43, endPoint x: 723, endPoint y: 54, distance: 11.7
click at [723, 54] on div "Edona Unisex Salon, Mahabhairab" at bounding box center [743, 54] width 279 height 29
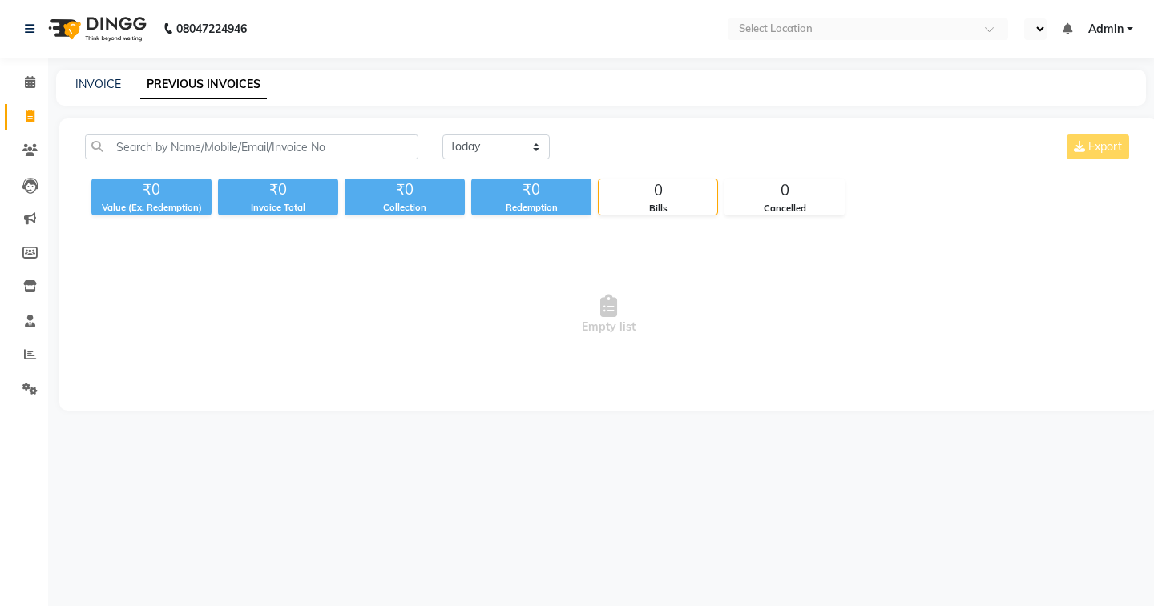
select select "en"
click at [31, 355] on icon at bounding box center [30, 354] width 12 height 12
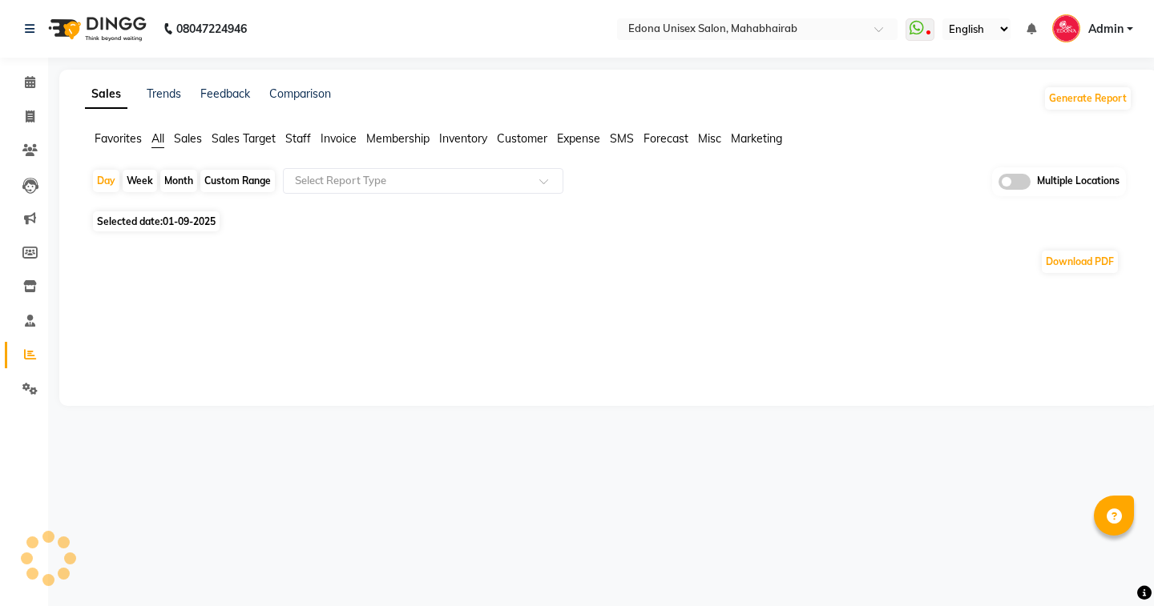
click at [191, 139] on span "Sales" at bounding box center [188, 138] width 28 height 14
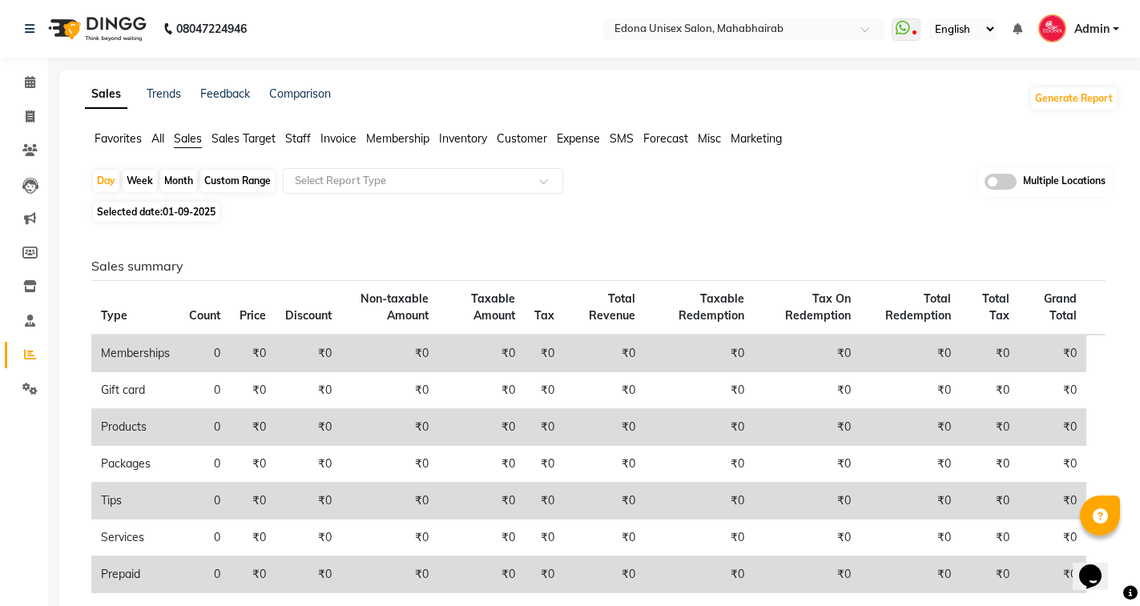
click at [189, 208] on span "01-09-2025" at bounding box center [189, 212] width 53 height 12
select select "9"
select select "2025"
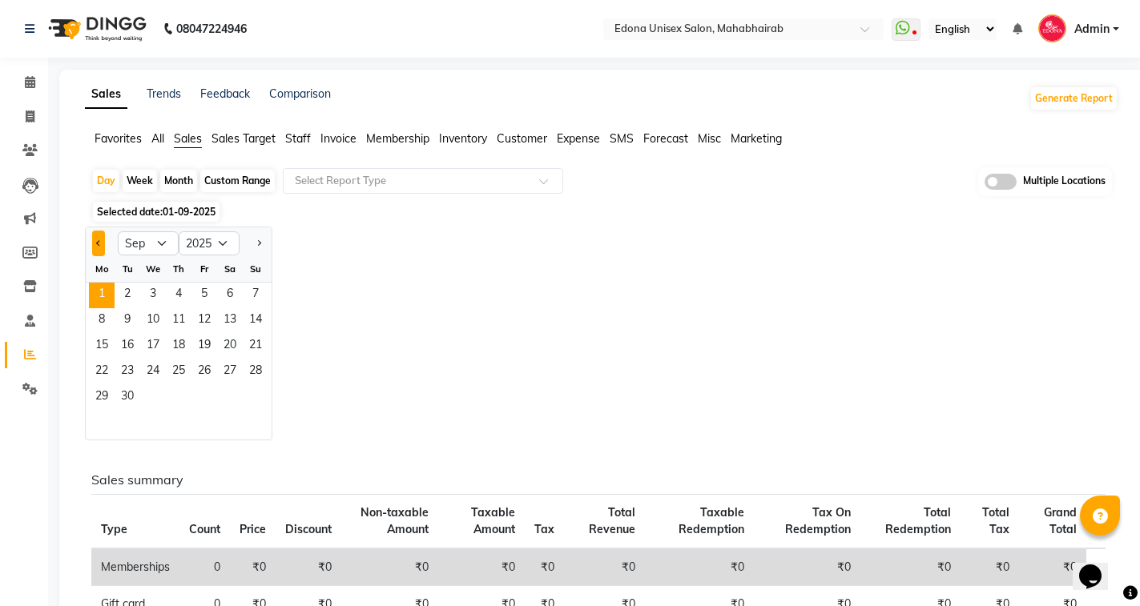
click at [97, 244] on span "Previous month" at bounding box center [99, 243] width 6 height 6
select select "8"
click at [234, 396] on span "30" at bounding box center [230, 398] width 26 height 26
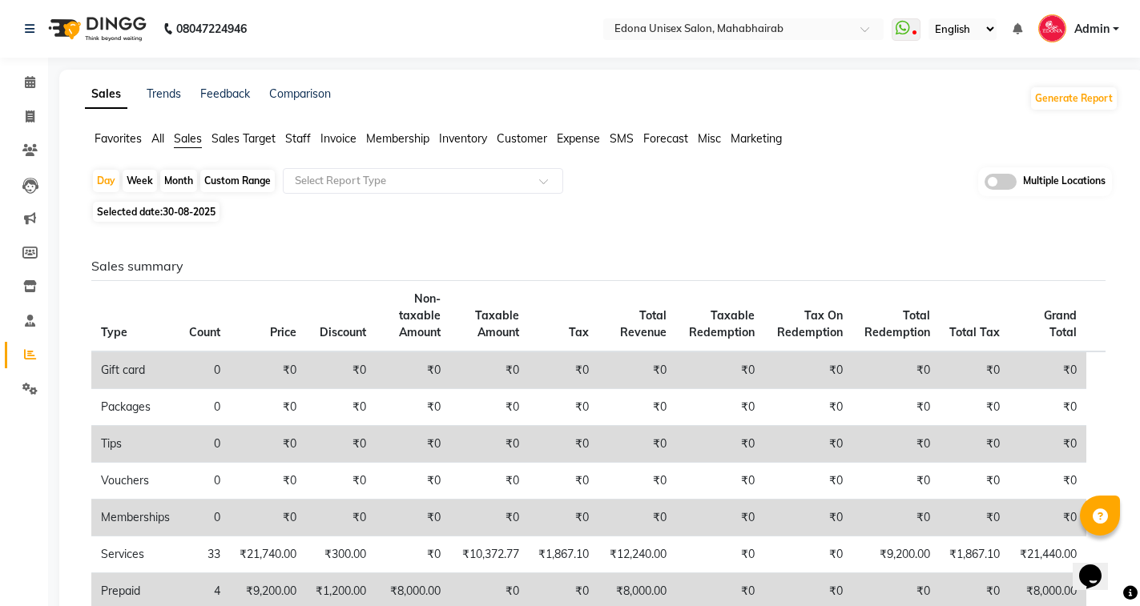
click at [264, 235] on div "Sales summary Type Count Price Discount Non-taxable Amount Taxable Amount Tax T…" at bounding box center [599, 616] width 1040 height 779
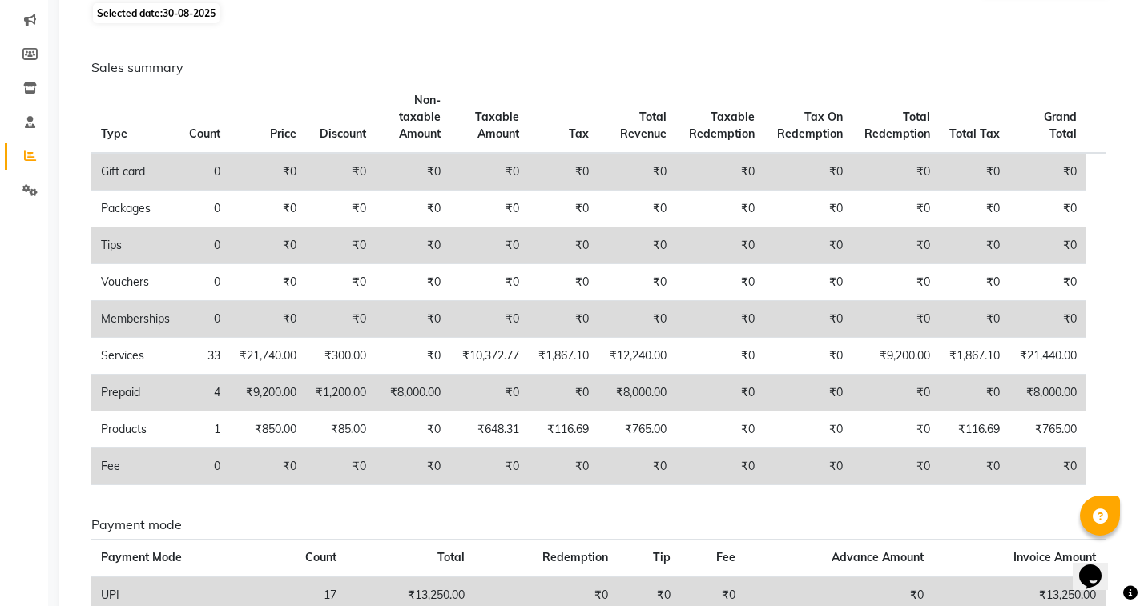
scroll to position [279, 0]
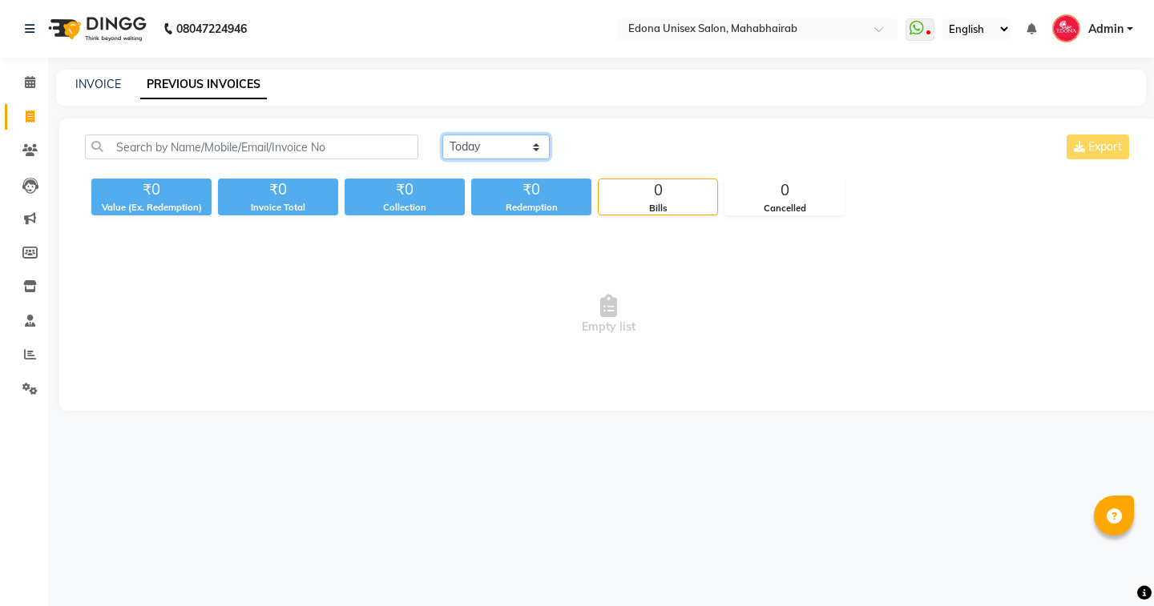
click at [530, 147] on select "[DATE] [DATE] Custom Range" at bounding box center [495, 147] width 107 height 25
select select "range"
click at [442, 135] on select "[DATE] [DATE] Custom Range" at bounding box center [495, 147] width 107 height 25
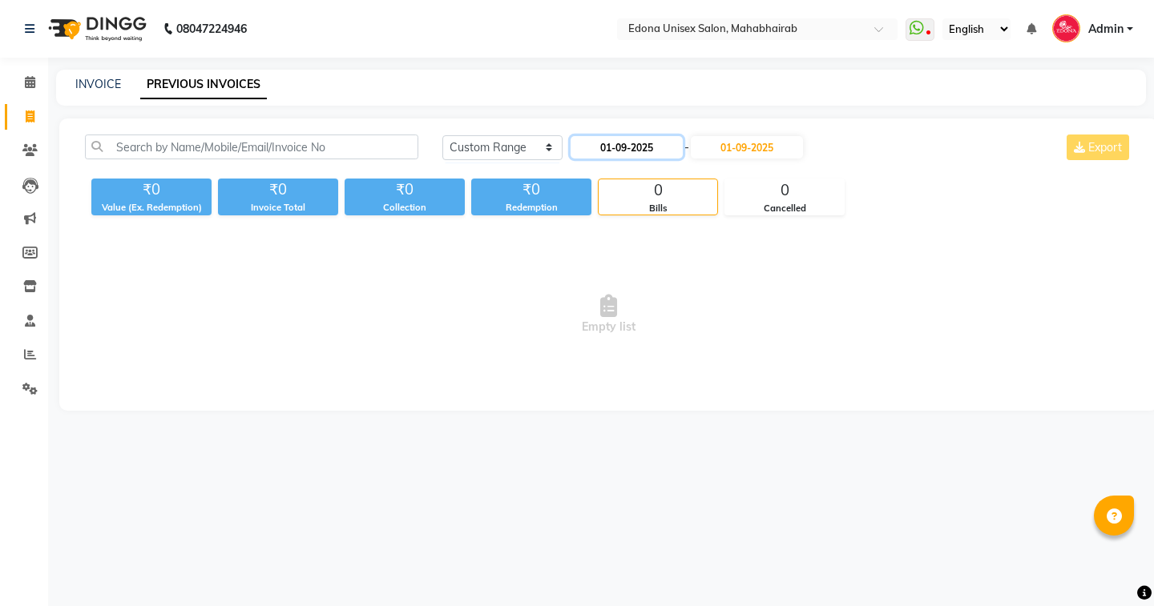
click at [643, 152] on input "01-09-2025" at bounding box center [626, 147] width 112 height 22
select select "9"
select select "2025"
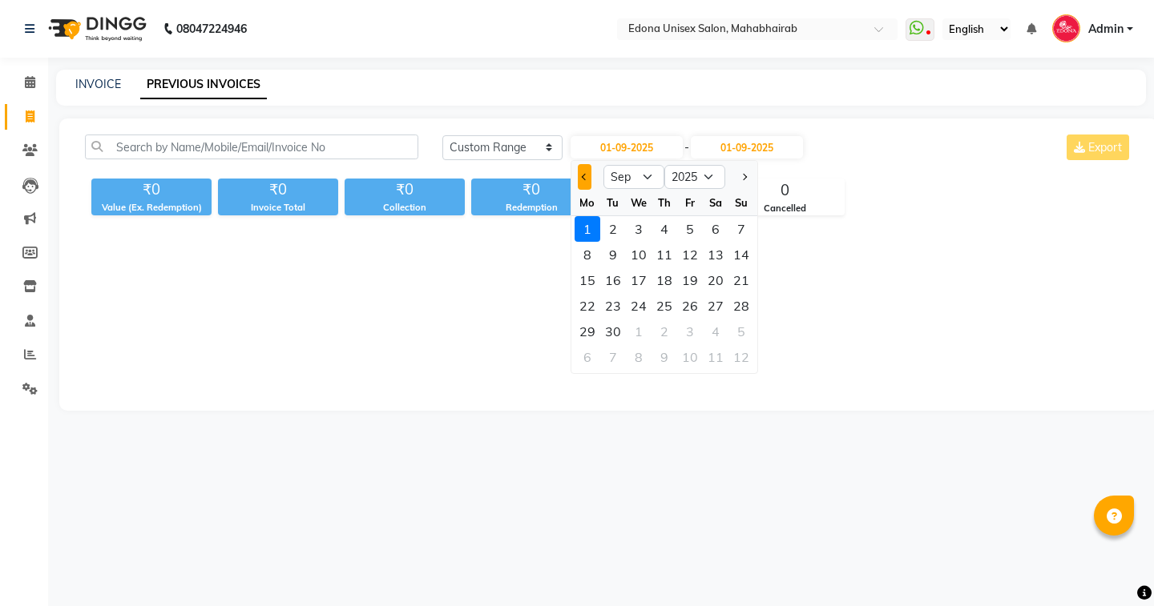
click at [585, 175] on span "Previous month" at bounding box center [584, 177] width 6 height 6
click at [743, 176] on span "Next month" at bounding box center [742, 177] width 6 height 6
select select "9"
click at [453, 355] on span "Empty list" at bounding box center [608, 315] width 1047 height 160
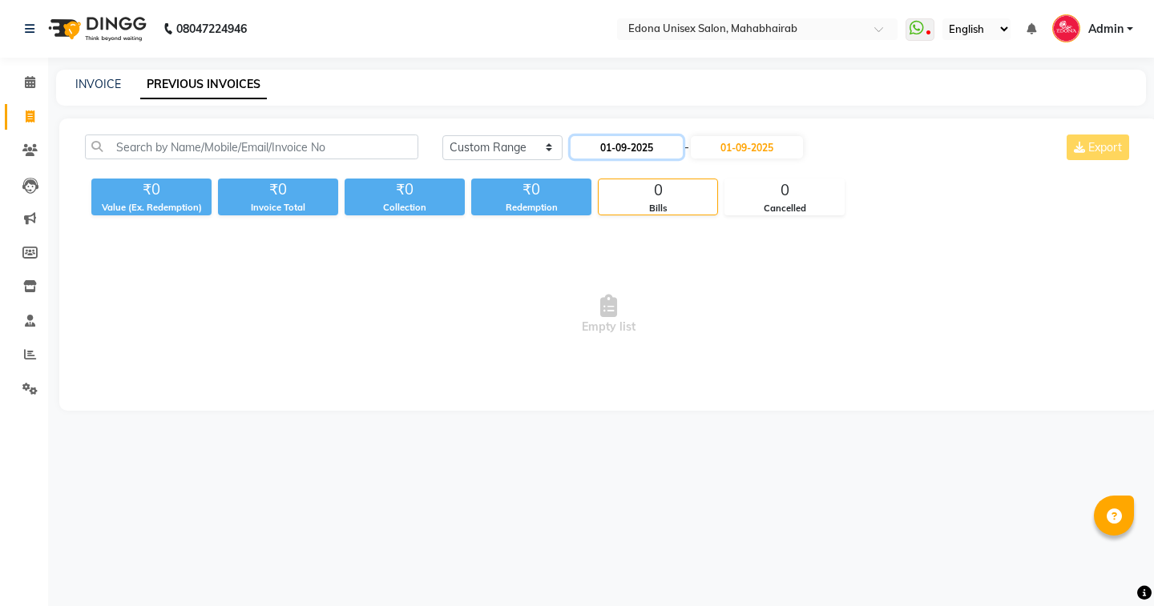
click at [643, 156] on input "01-09-2025" at bounding box center [626, 147] width 112 height 22
select select "9"
select select "2025"
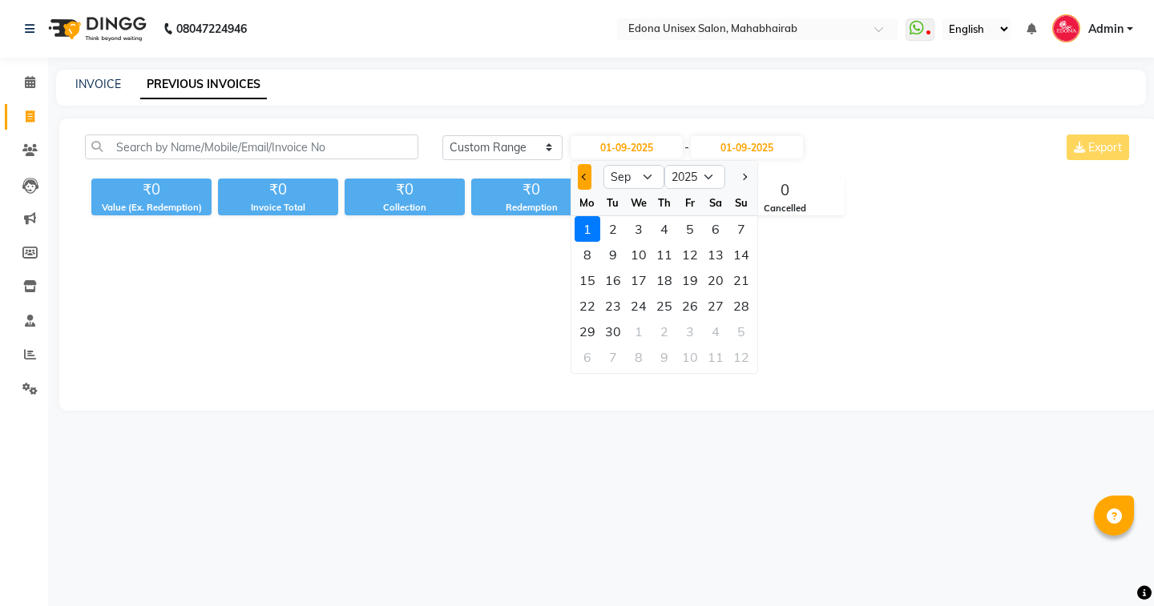
click at [584, 179] on span "Previous month" at bounding box center [584, 177] width 6 height 6
select select "8"
click at [719, 333] on div "30" at bounding box center [716, 332] width 26 height 26
type input "30-08-2025"
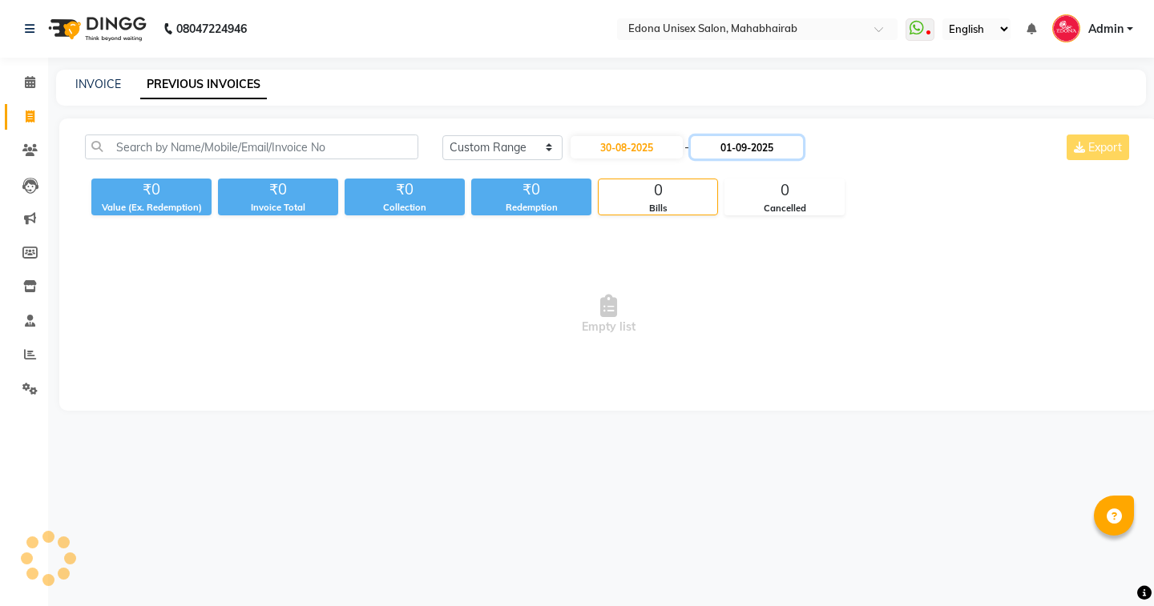
click at [763, 157] on input "01-09-2025" at bounding box center [747, 147] width 112 height 22
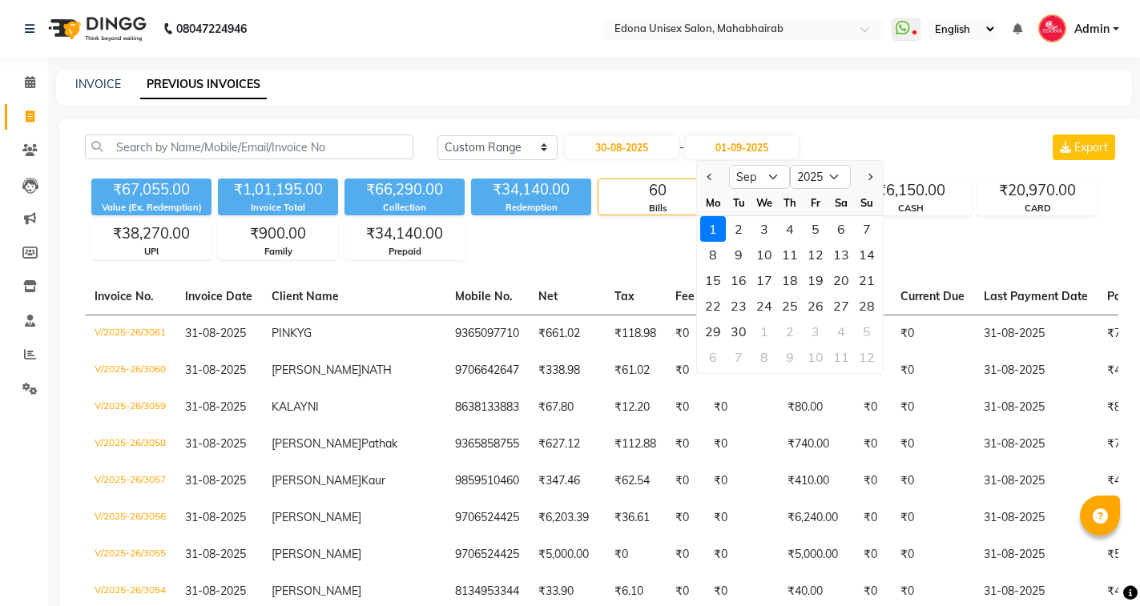
click at [718, 176] on div at bounding box center [713, 177] width 32 height 26
click at [717, 176] on button "Previous month" at bounding box center [710, 177] width 14 height 26
select select "8"
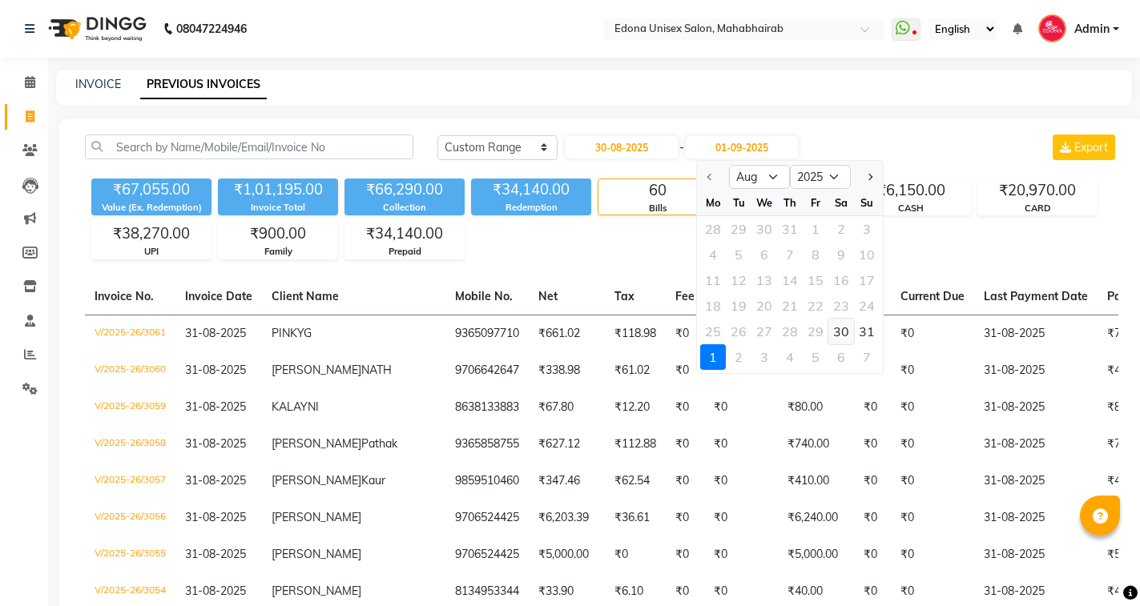
click at [836, 331] on div "30" at bounding box center [841, 332] width 26 height 26
type input "30-08-2025"
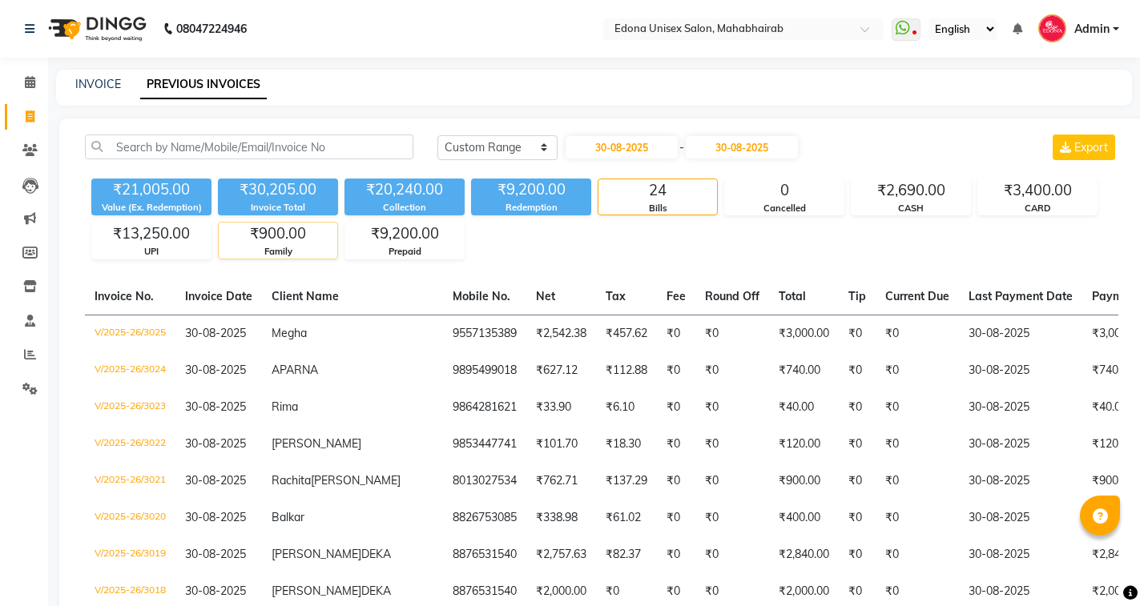
click at [251, 234] on div "₹900.00" at bounding box center [278, 234] width 119 height 22
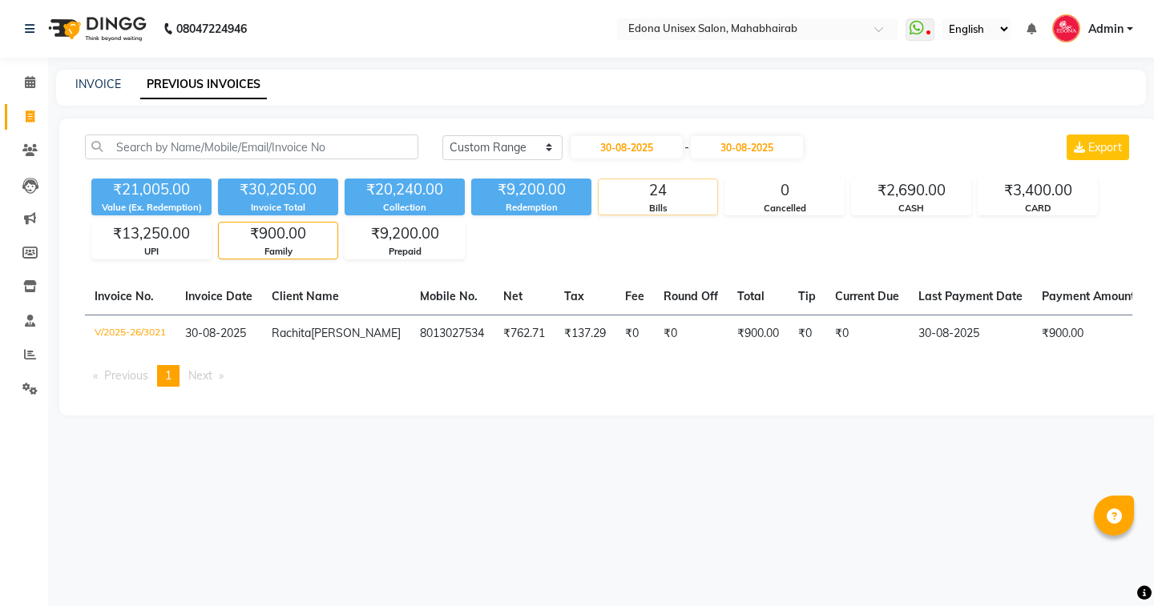
click at [662, 195] on div "24" at bounding box center [657, 190] width 119 height 22
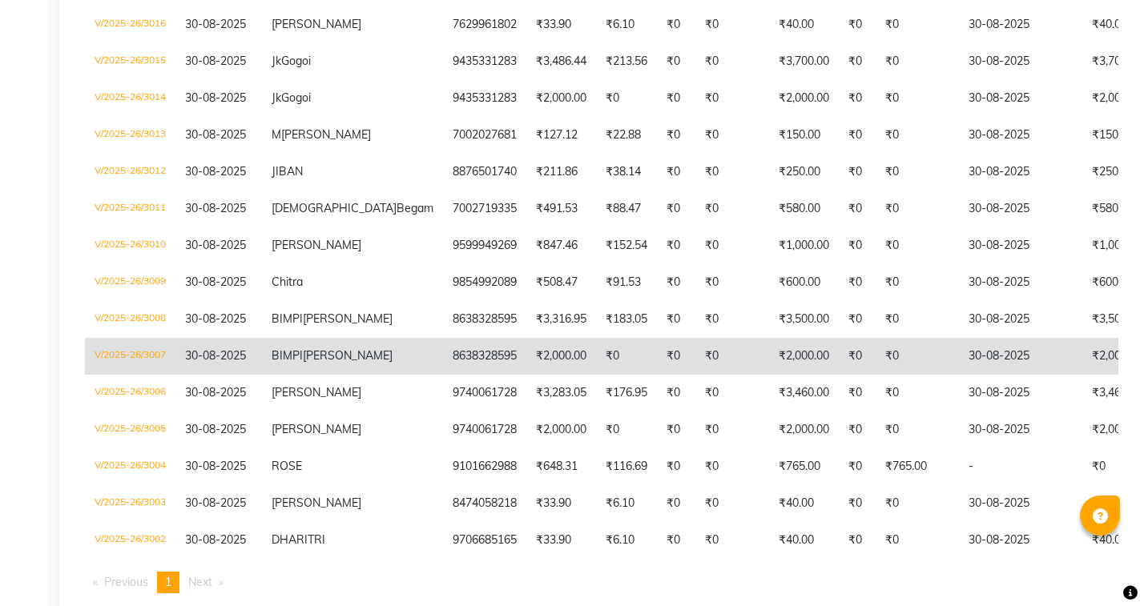
scroll to position [791, 0]
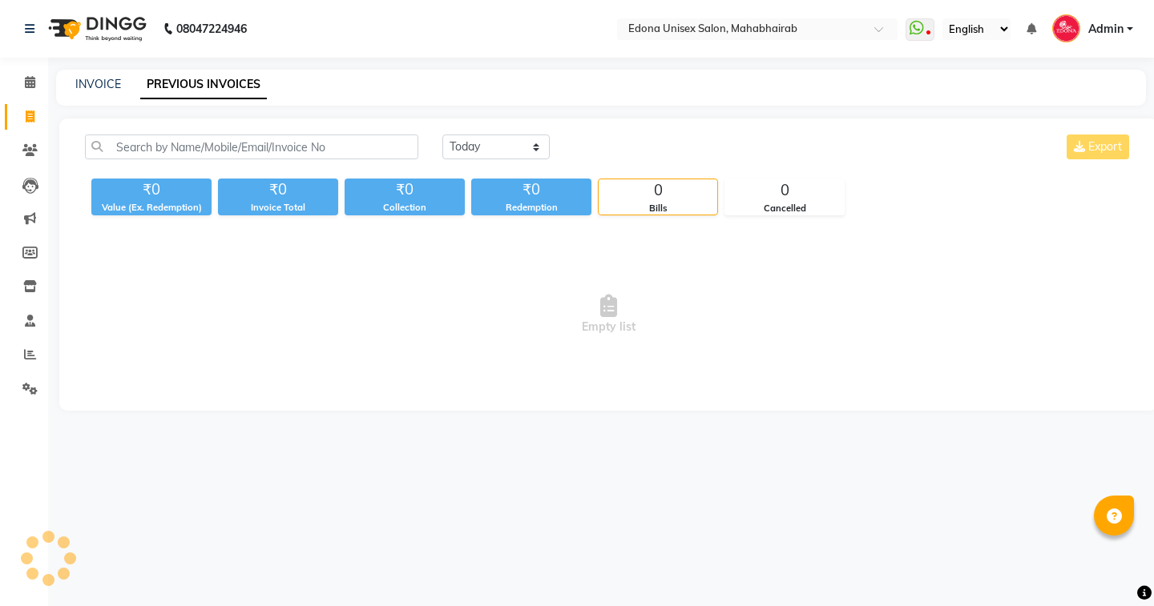
select select "en"
